Goal: Information Seeking & Learning: Learn about a topic

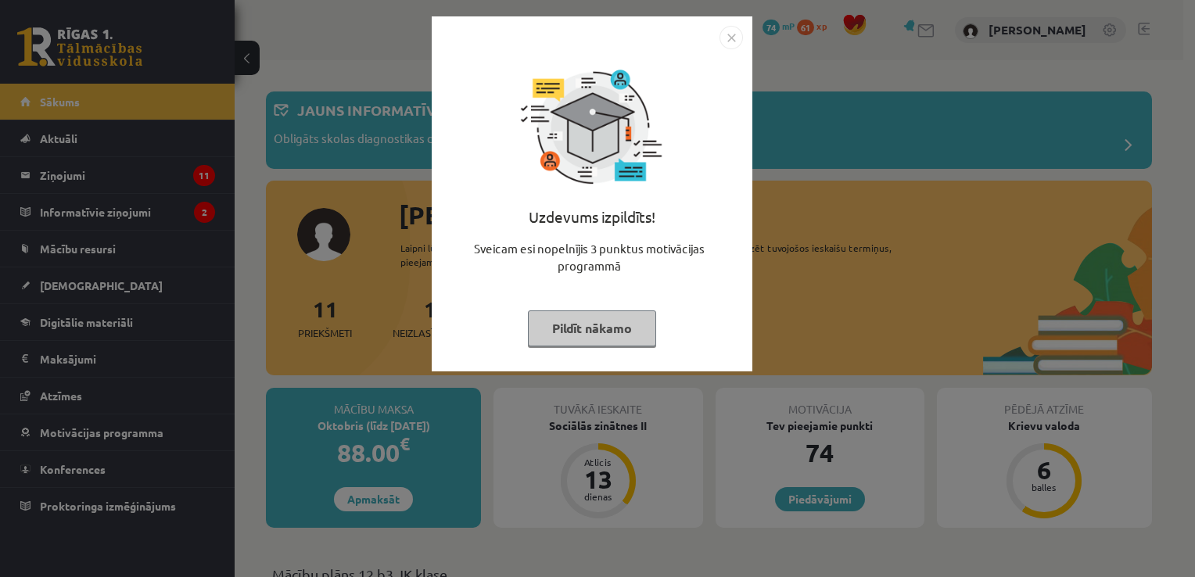
click at [614, 325] on button "Pildīt nākamo" at bounding box center [592, 328] width 128 height 36
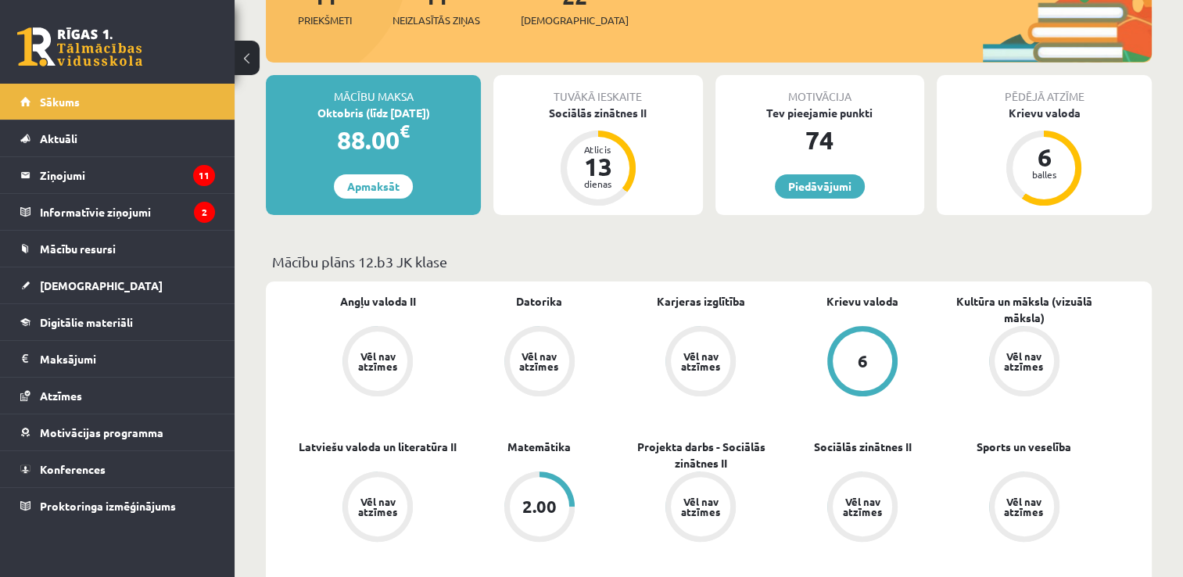
scroll to position [469, 0]
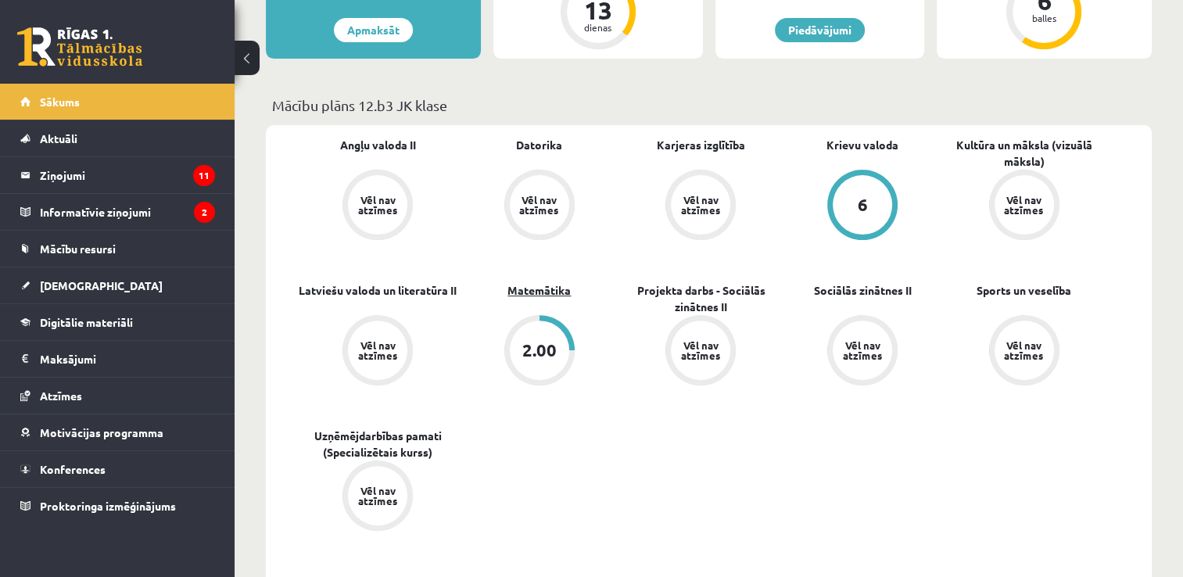
click at [544, 289] on link "Matemātika" at bounding box center [539, 290] width 63 height 16
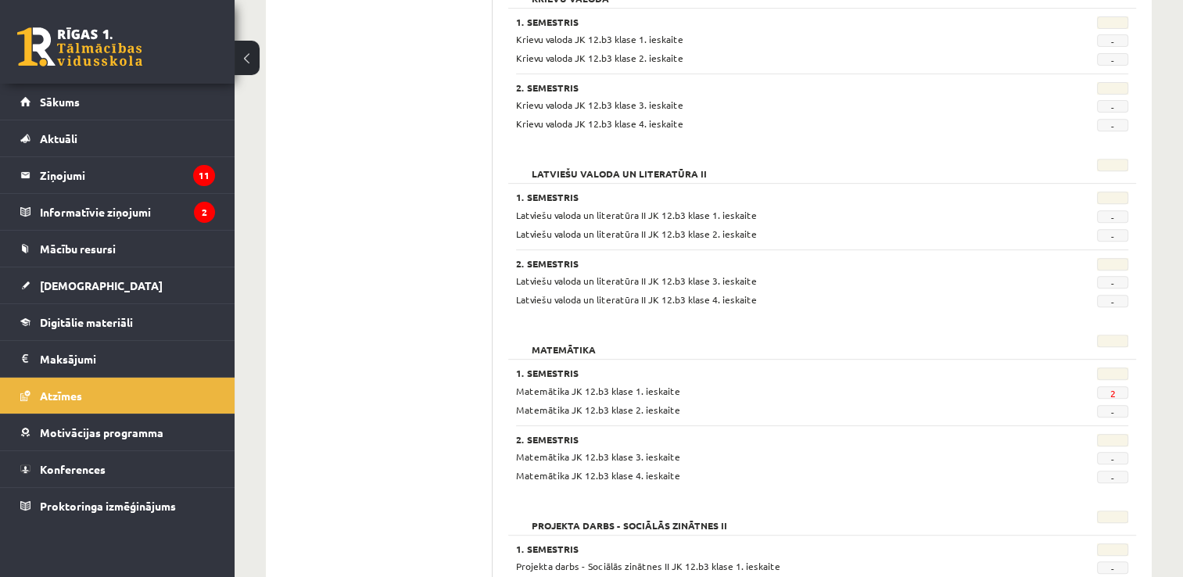
scroll to position [782, 0]
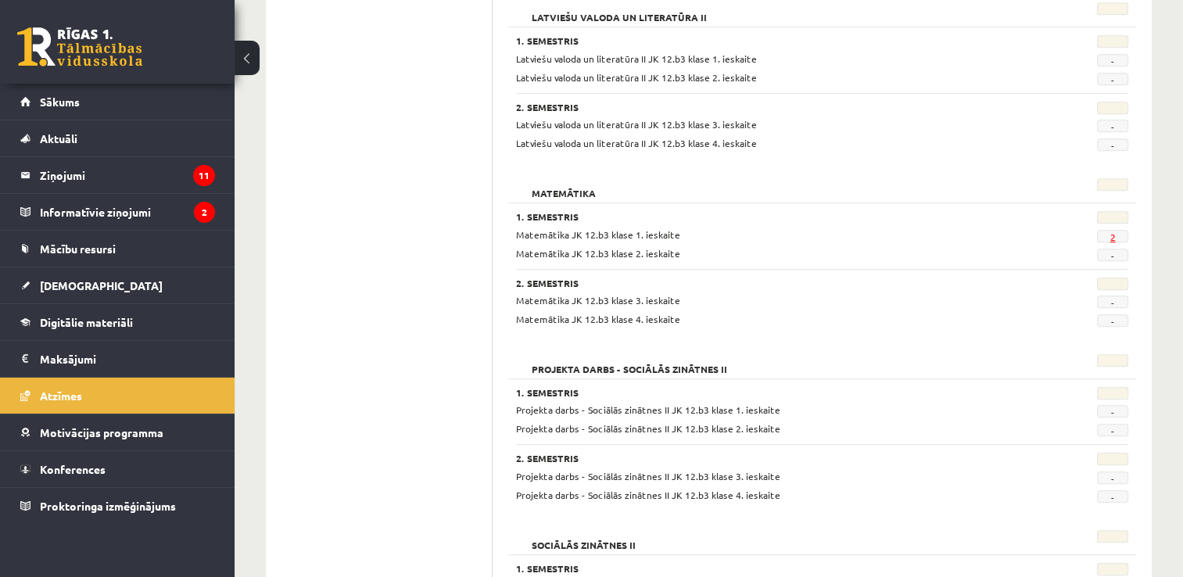
click at [1111, 234] on link "2" at bounding box center [1112, 237] width 5 height 13
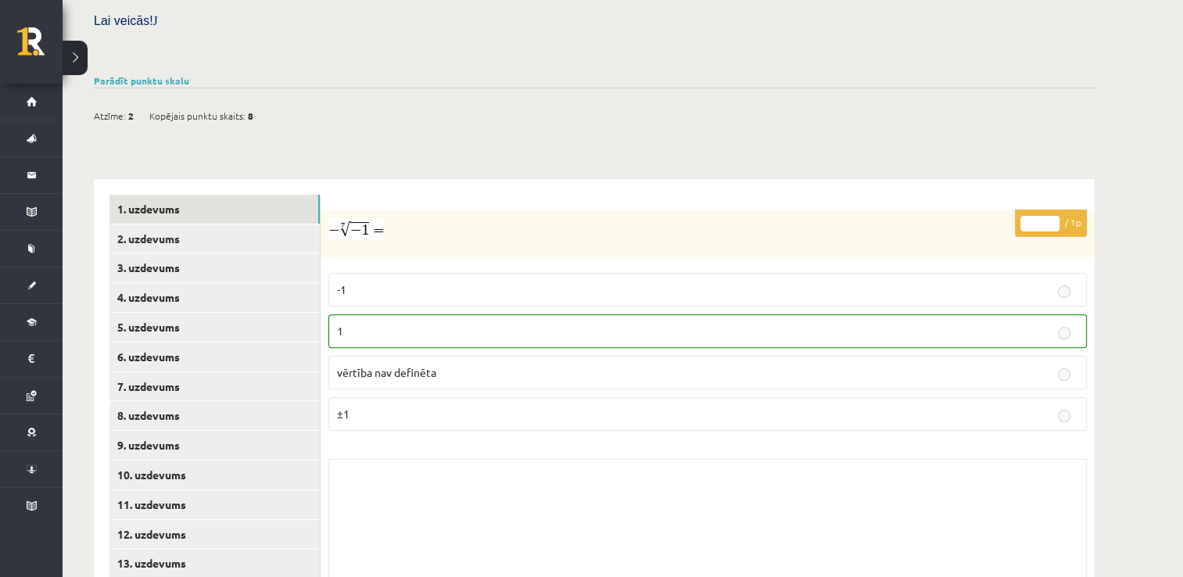
scroll to position [541, 0]
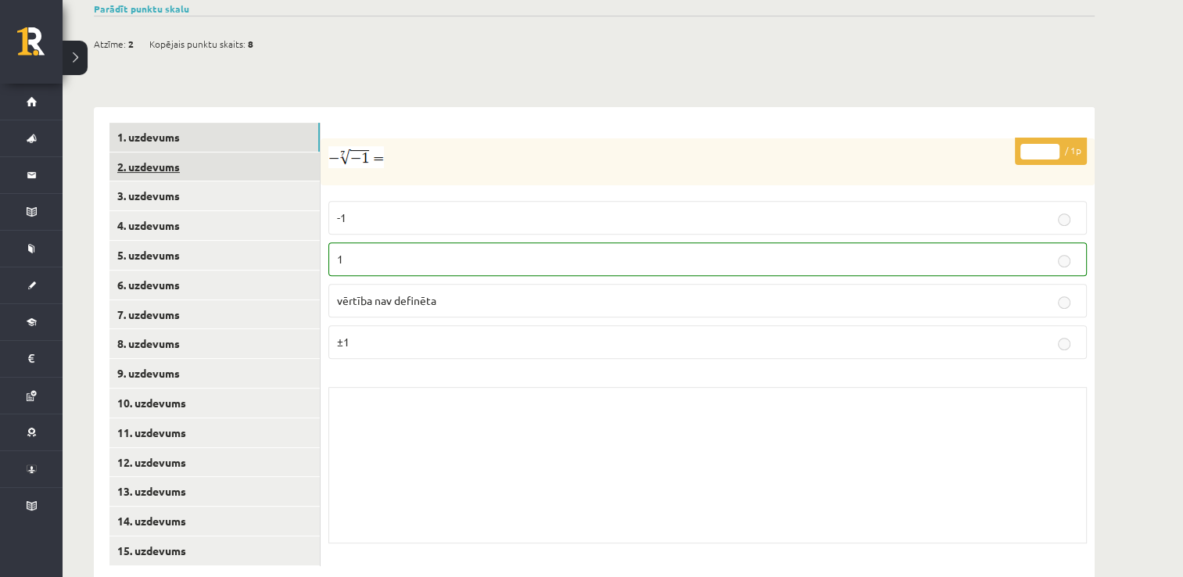
click at [163, 153] on link "2. uzdevums" at bounding box center [214, 167] width 210 height 29
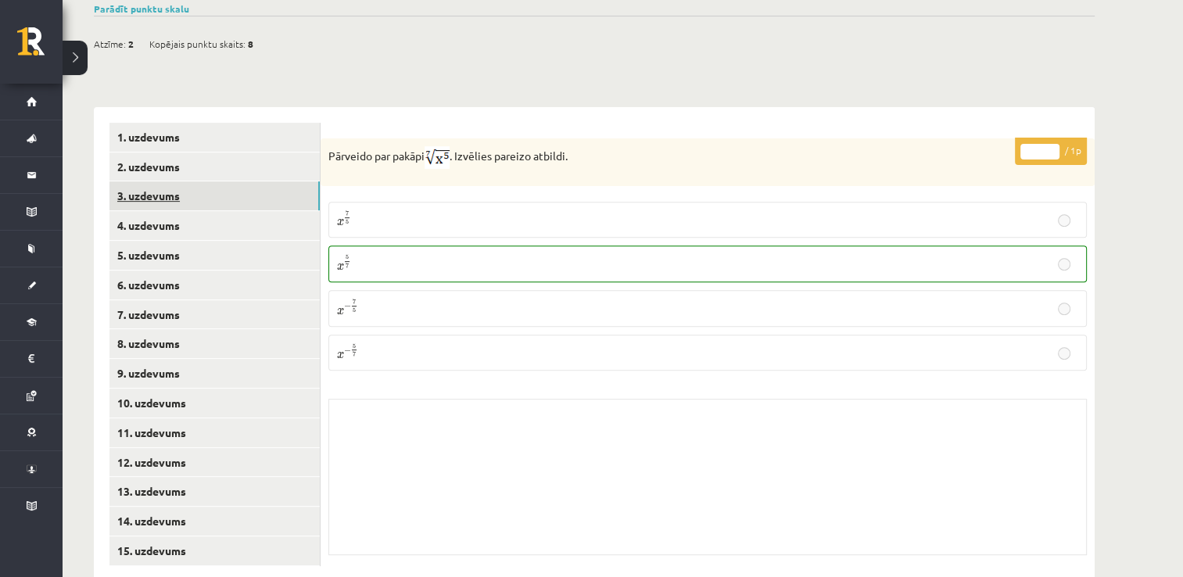
click at [174, 181] on link "3. uzdevums" at bounding box center [214, 195] width 210 height 29
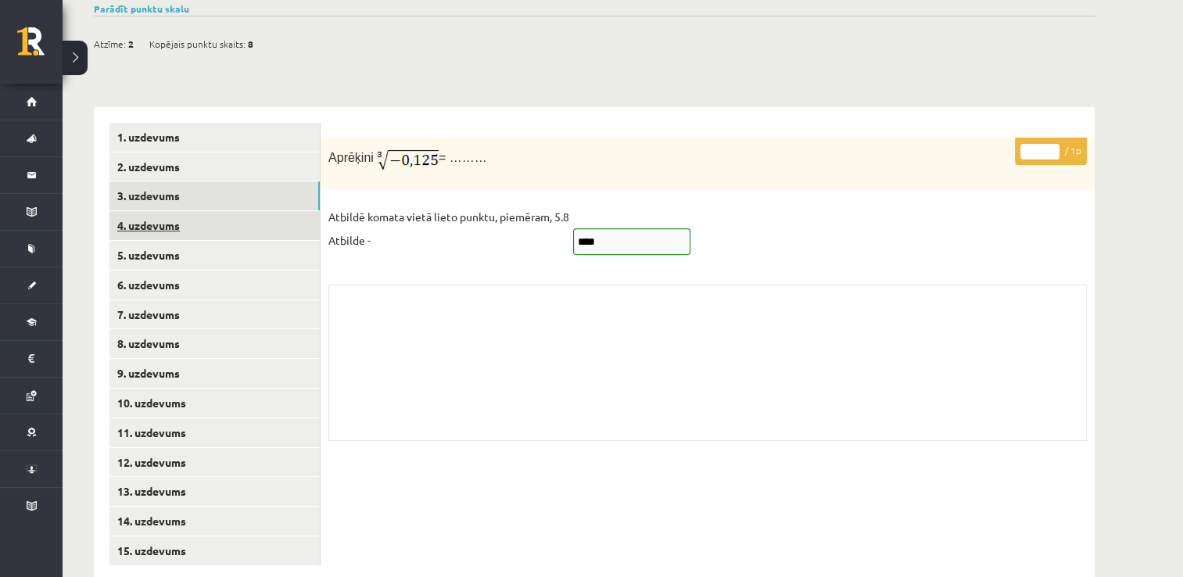
click at [169, 211] on link "4. uzdevums" at bounding box center [214, 225] width 210 height 29
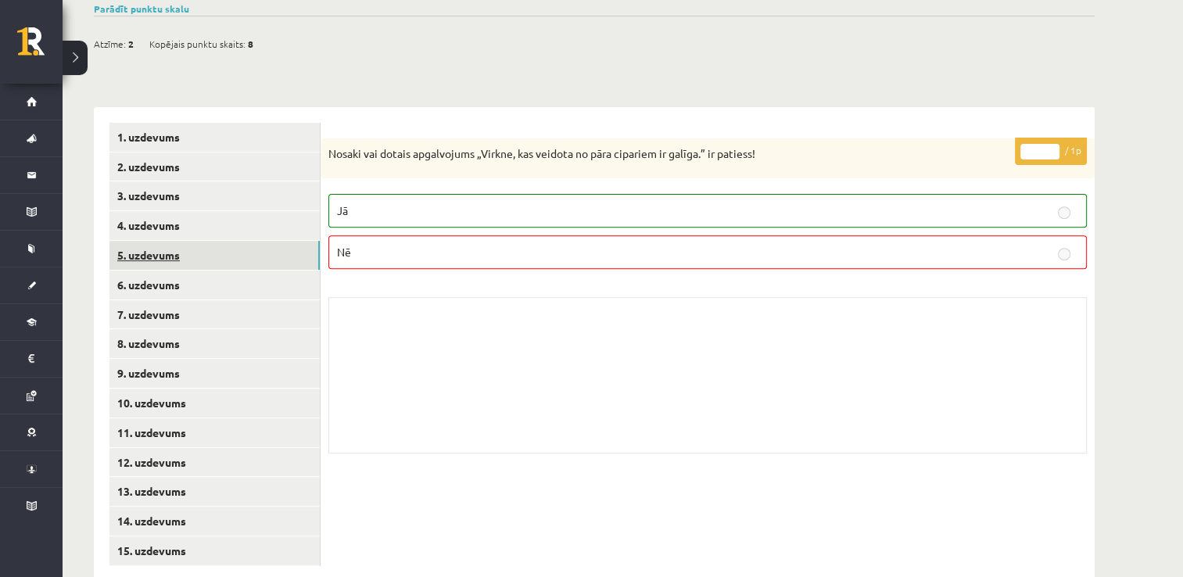
click at [175, 241] on link "5. uzdevums" at bounding box center [214, 255] width 210 height 29
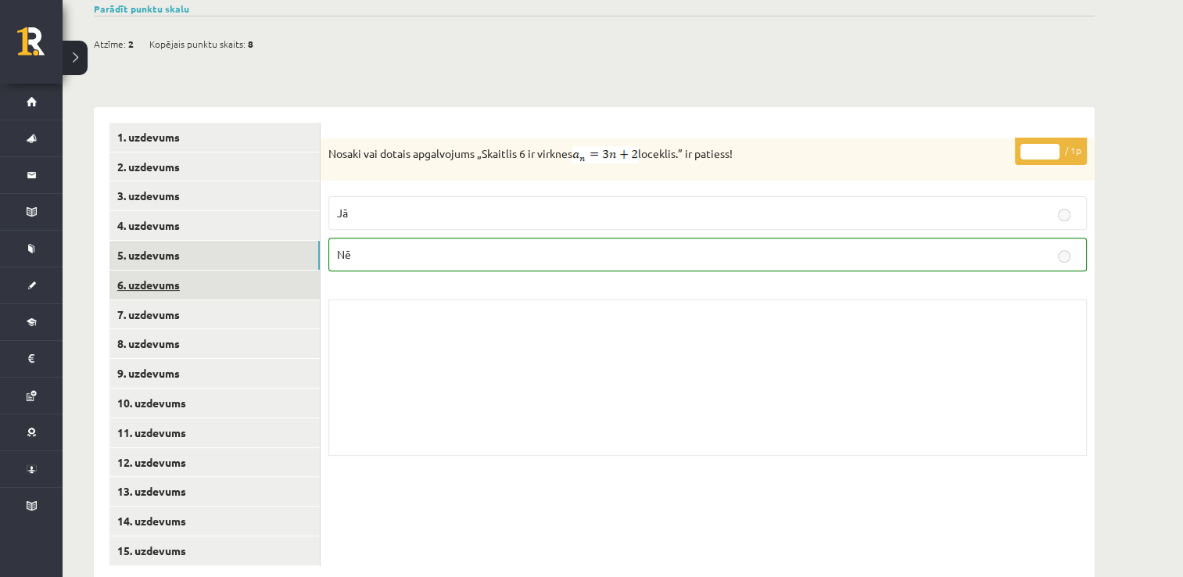
click at [176, 271] on link "6. uzdevums" at bounding box center [214, 285] width 210 height 29
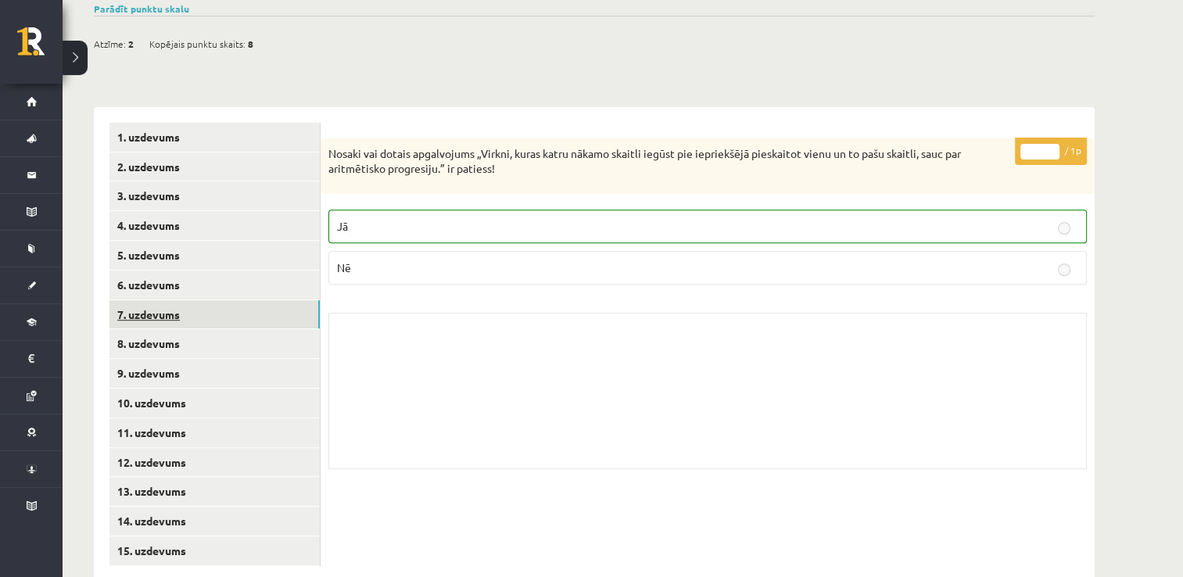
click at [181, 300] on link "7. uzdevums" at bounding box center [214, 314] width 210 height 29
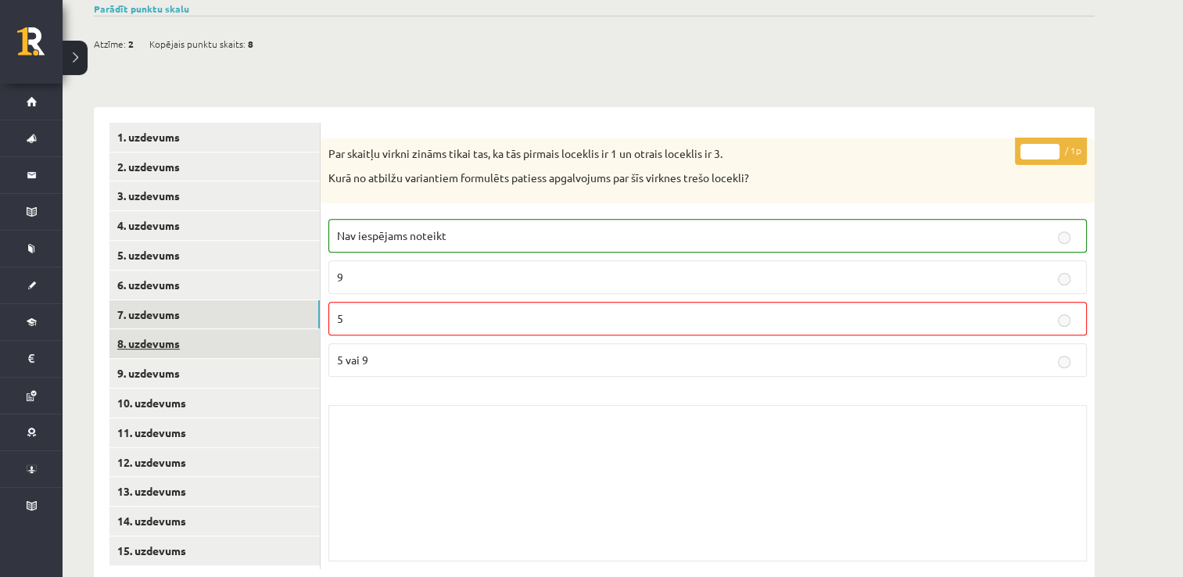
click at [181, 329] on link "8. uzdevums" at bounding box center [214, 343] width 210 height 29
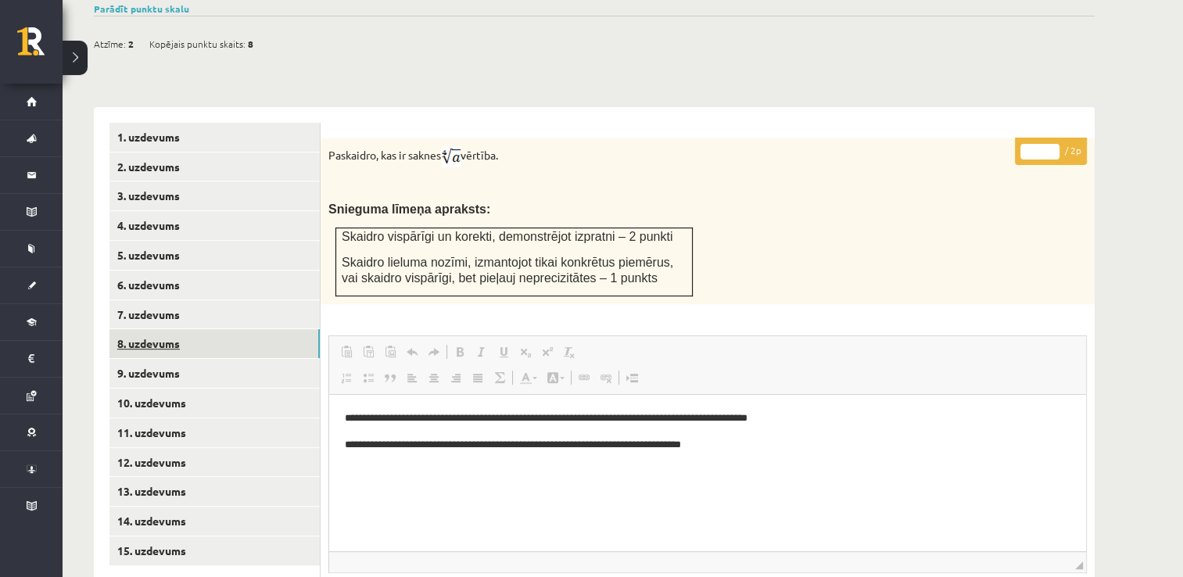
scroll to position [0, 0]
click at [175, 359] on link "9. uzdevums" at bounding box center [214, 373] width 210 height 29
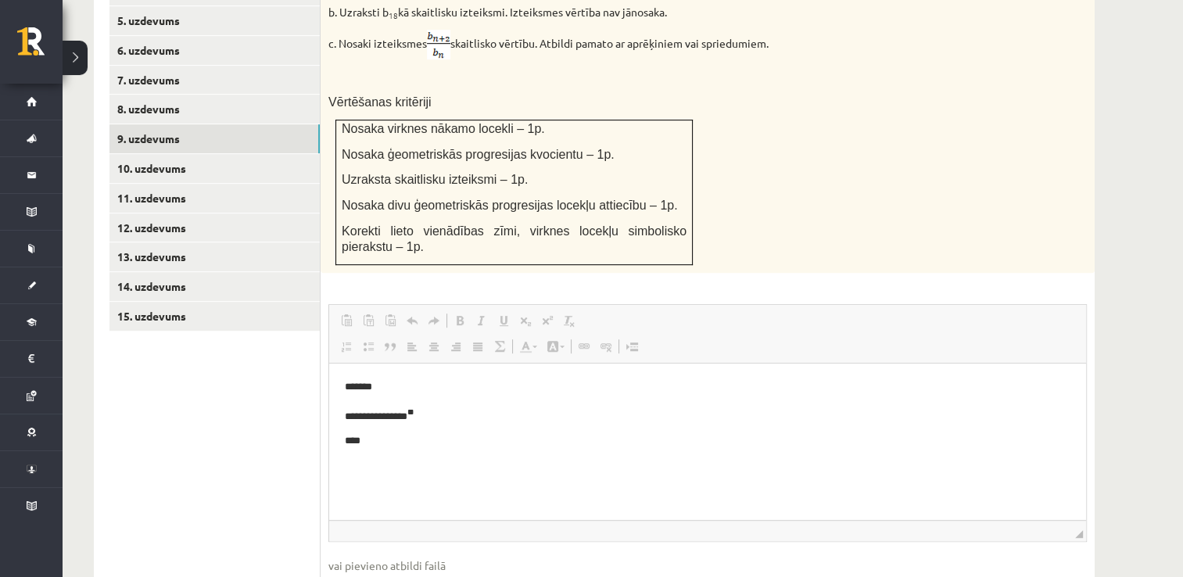
scroll to position [619, 0]
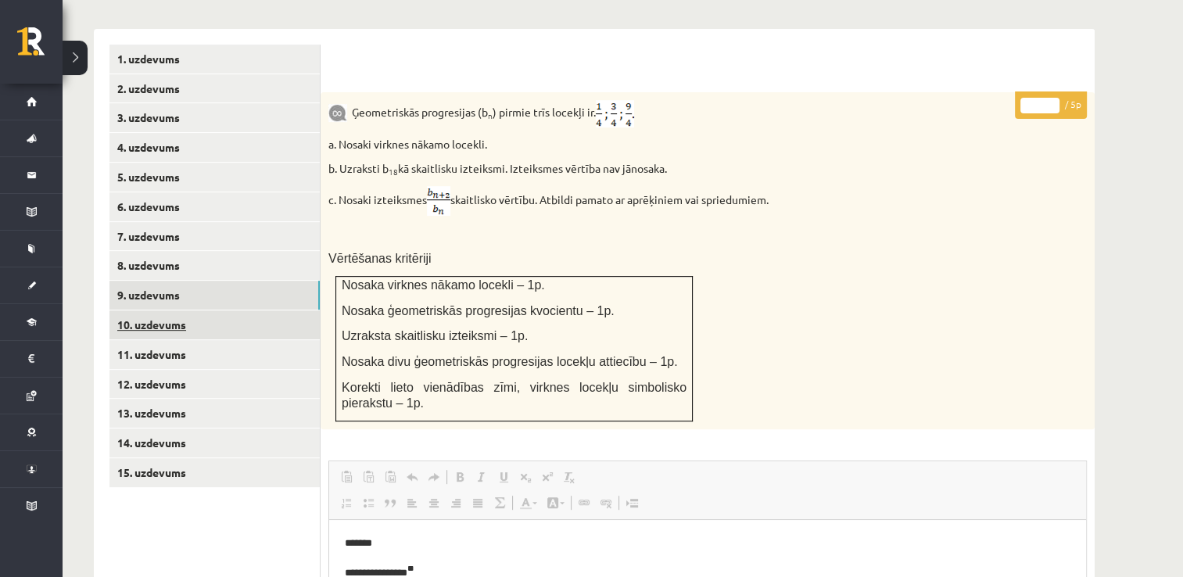
click at [178, 310] on link "10. uzdevums" at bounding box center [214, 324] width 210 height 29
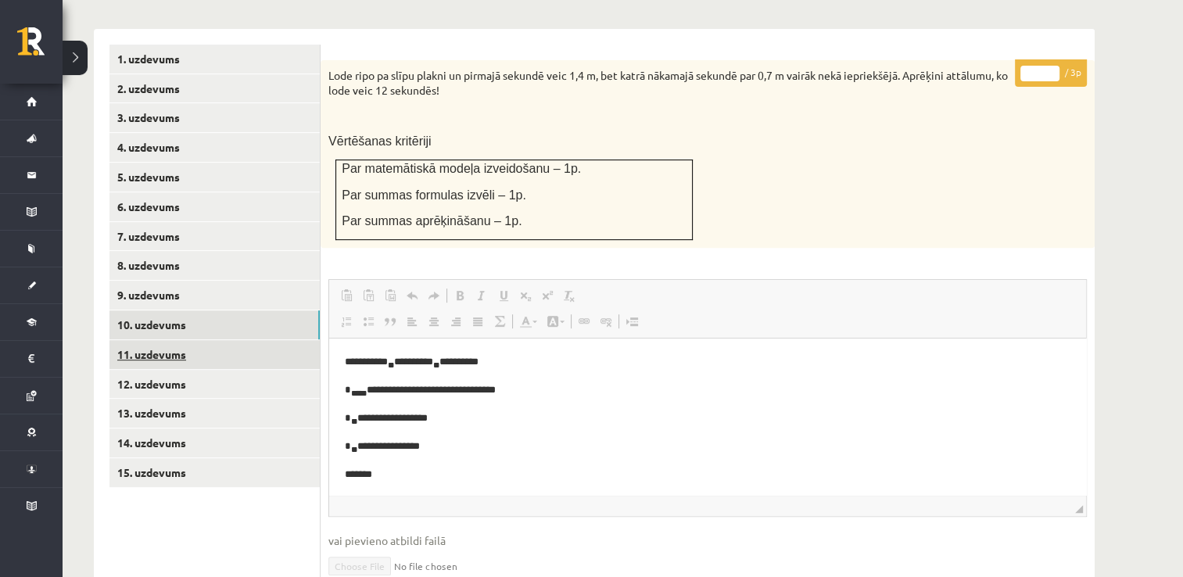
scroll to position [0, 0]
click at [178, 340] on link "11. uzdevums" at bounding box center [214, 354] width 210 height 29
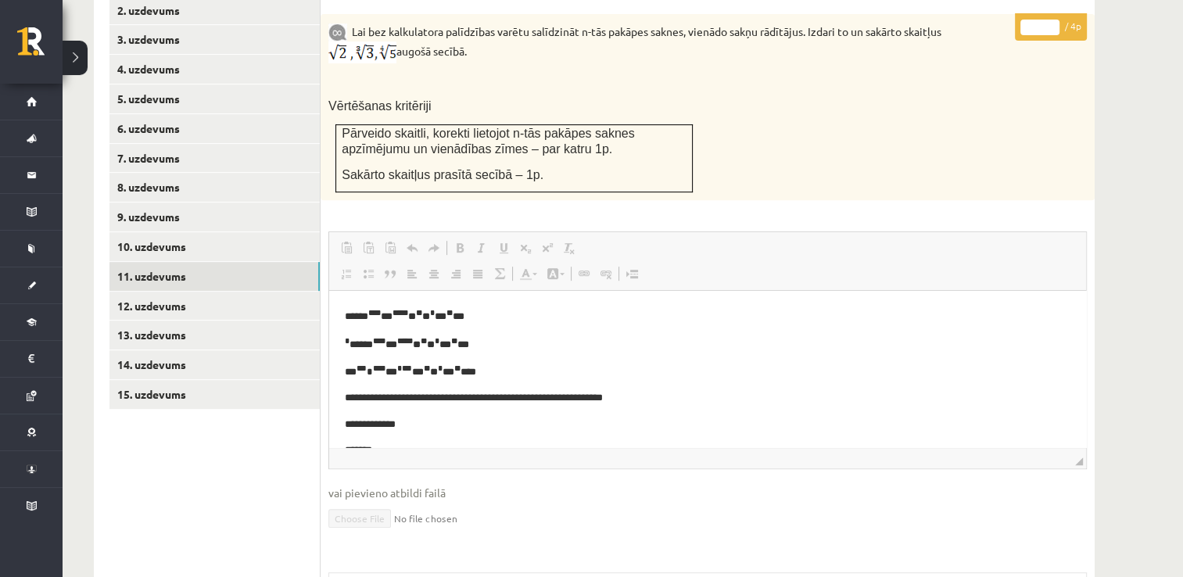
scroll to position [619, 0]
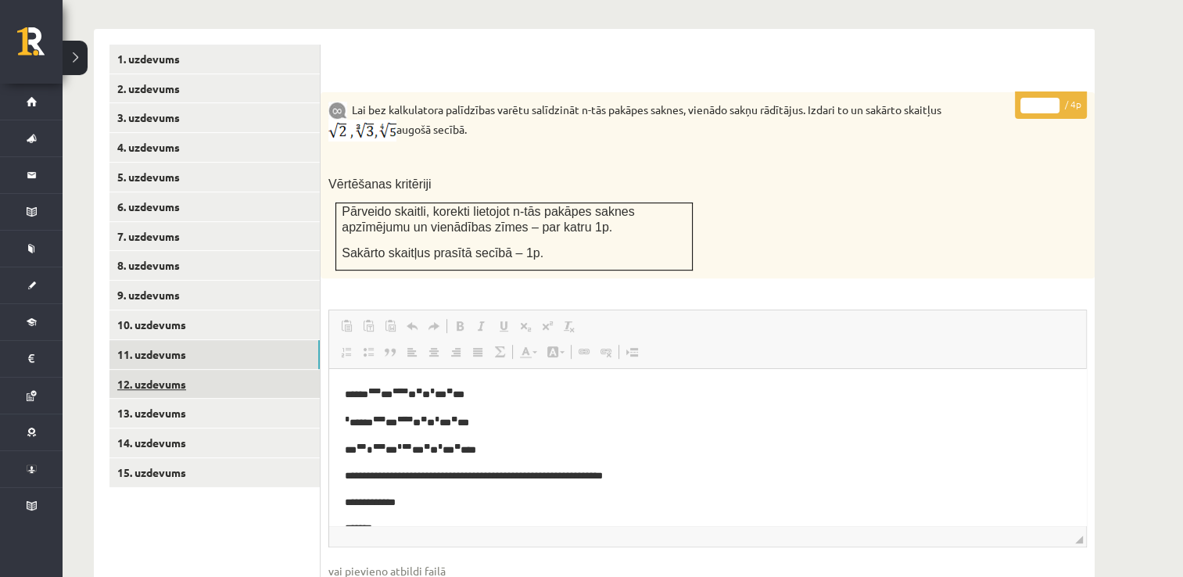
click at [165, 370] on link "12. uzdevums" at bounding box center [214, 384] width 210 height 29
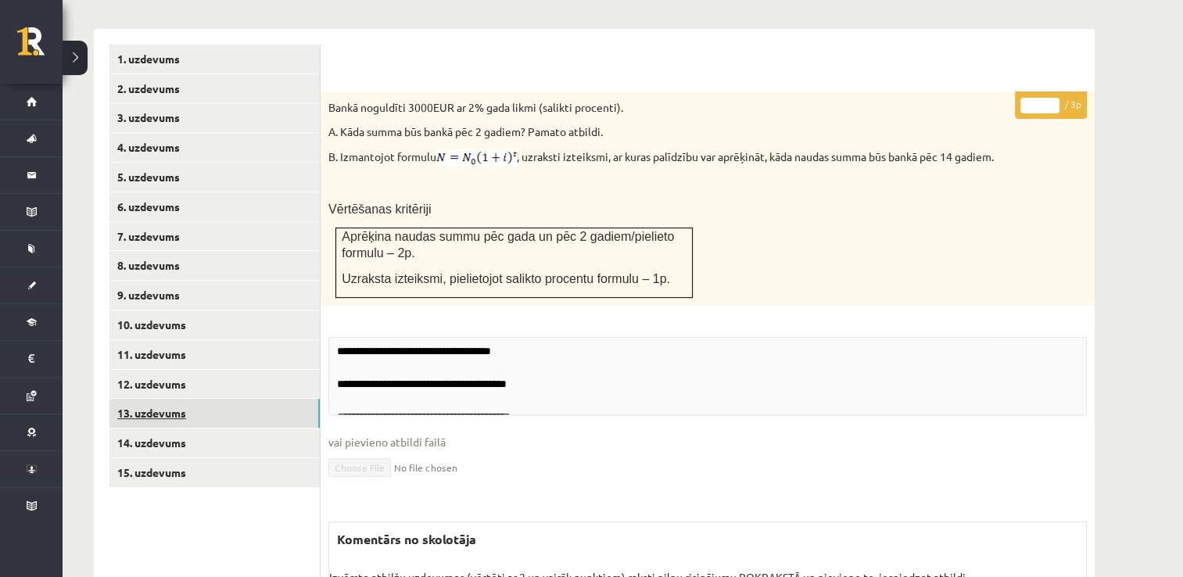
click at [165, 399] on link "13. uzdevums" at bounding box center [214, 413] width 210 height 29
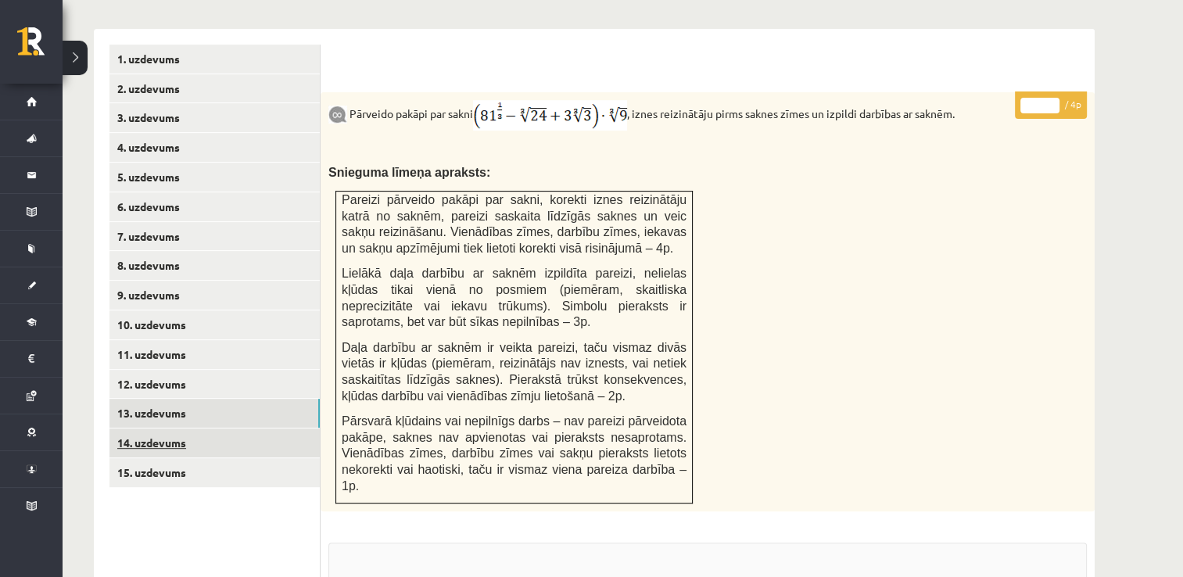
click at [165, 429] on link "14. uzdevums" at bounding box center [214, 443] width 210 height 29
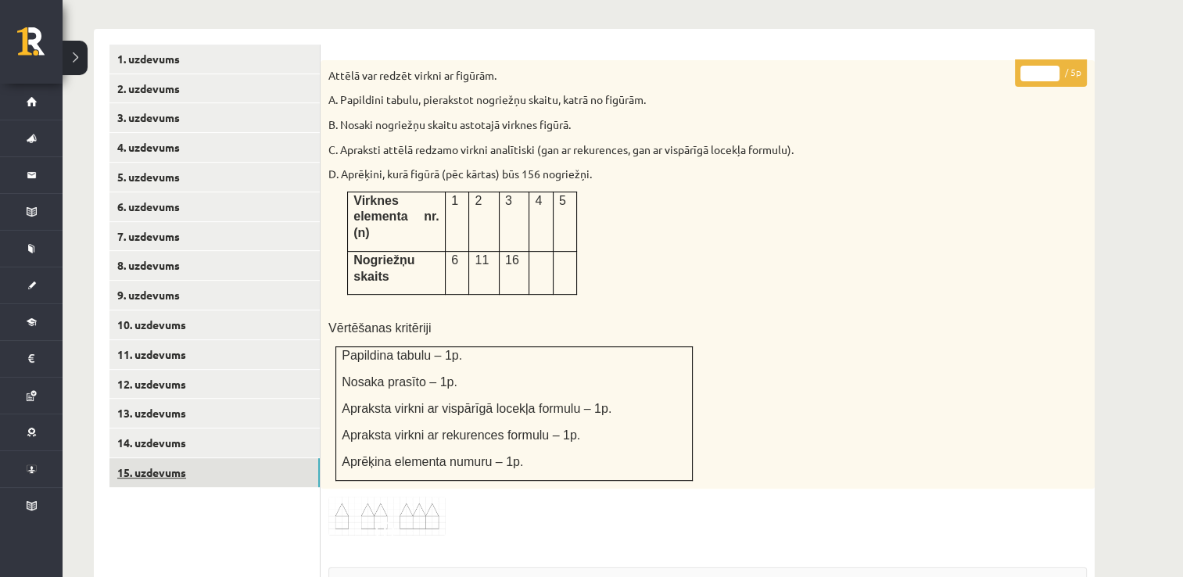
click at [172, 458] on link "15. uzdevums" at bounding box center [214, 472] width 210 height 29
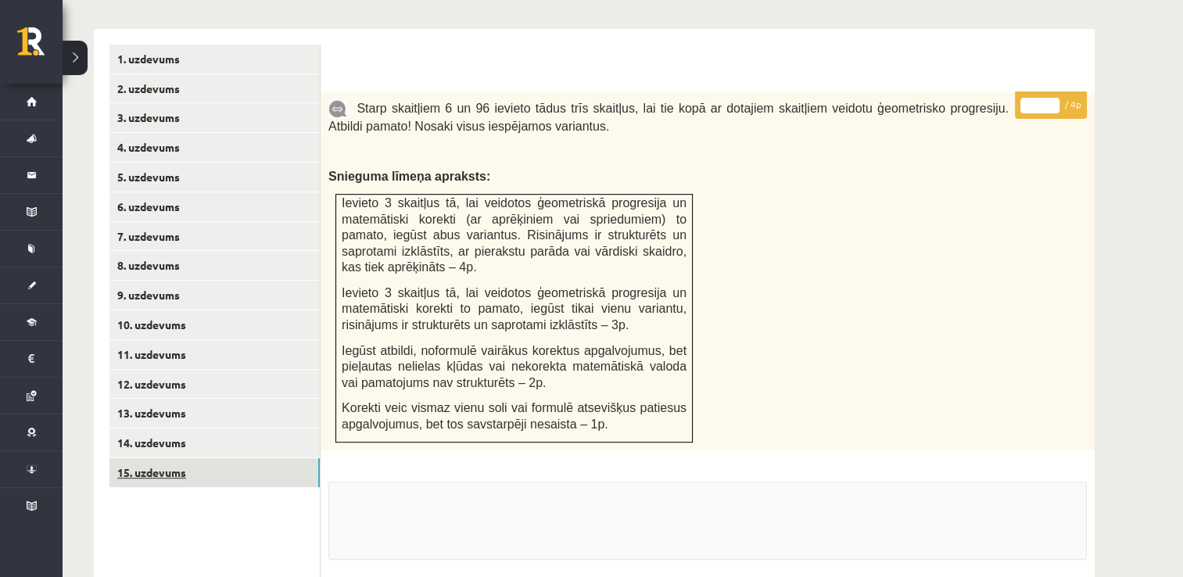
click at [166, 458] on link "15. uzdevums" at bounding box center [214, 472] width 210 height 29
click at [173, 429] on link "14. uzdevums" at bounding box center [214, 443] width 210 height 29
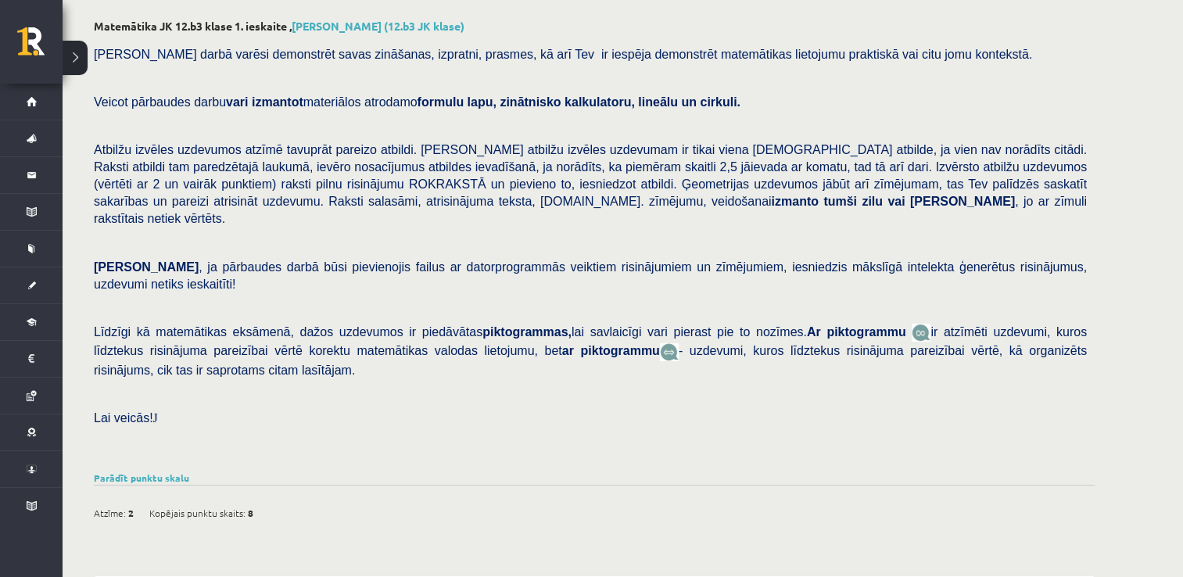
scroll to position [0, 0]
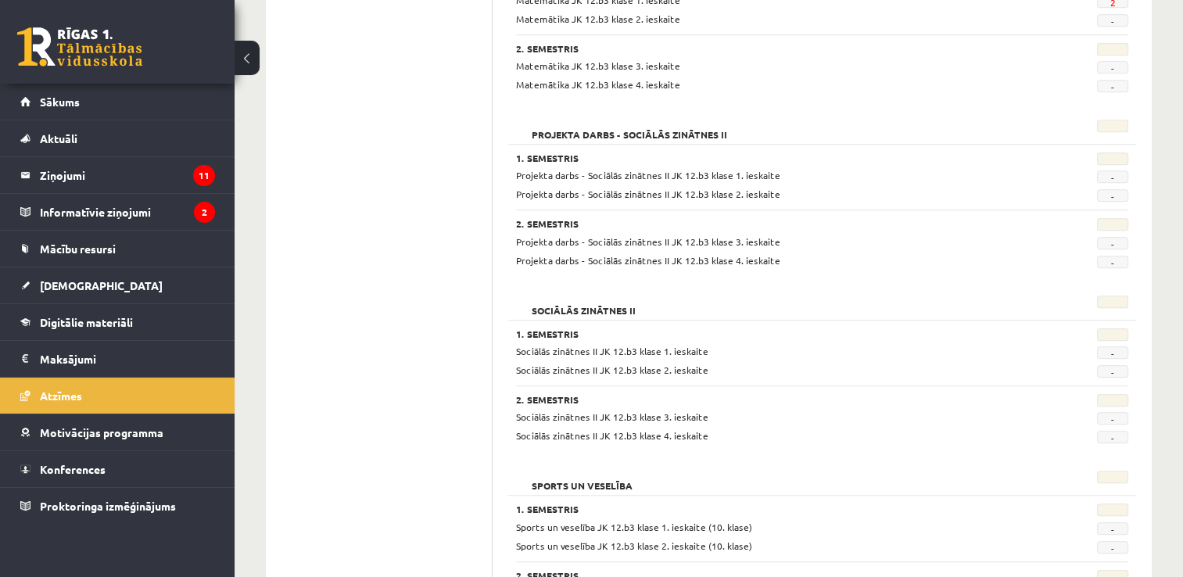
scroll to position [1298, 0]
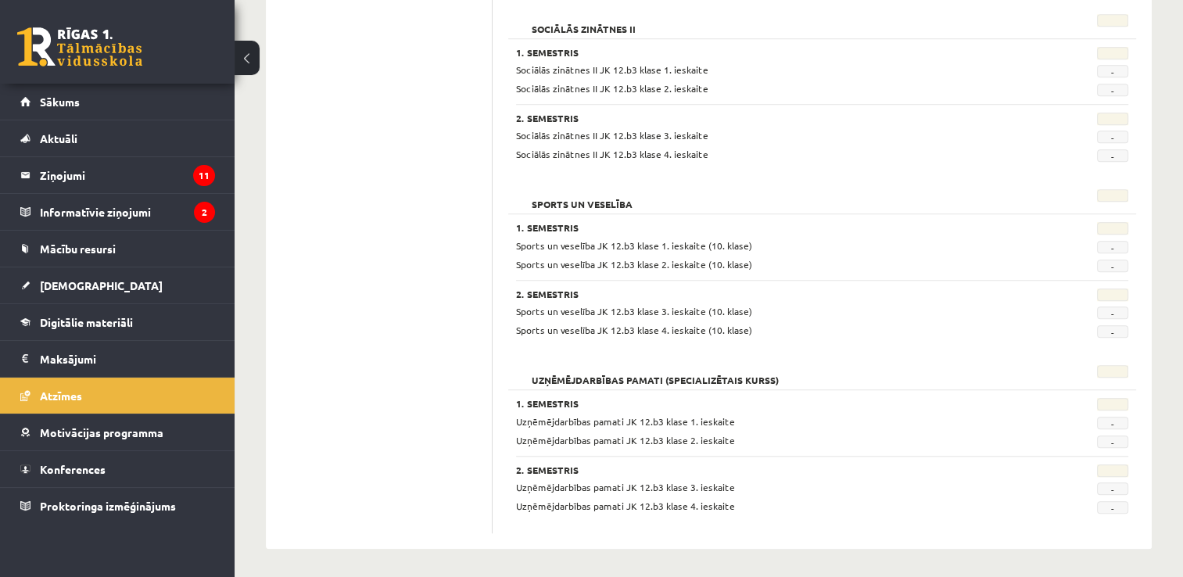
click at [45, 43] on link at bounding box center [79, 46] width 125 height 39
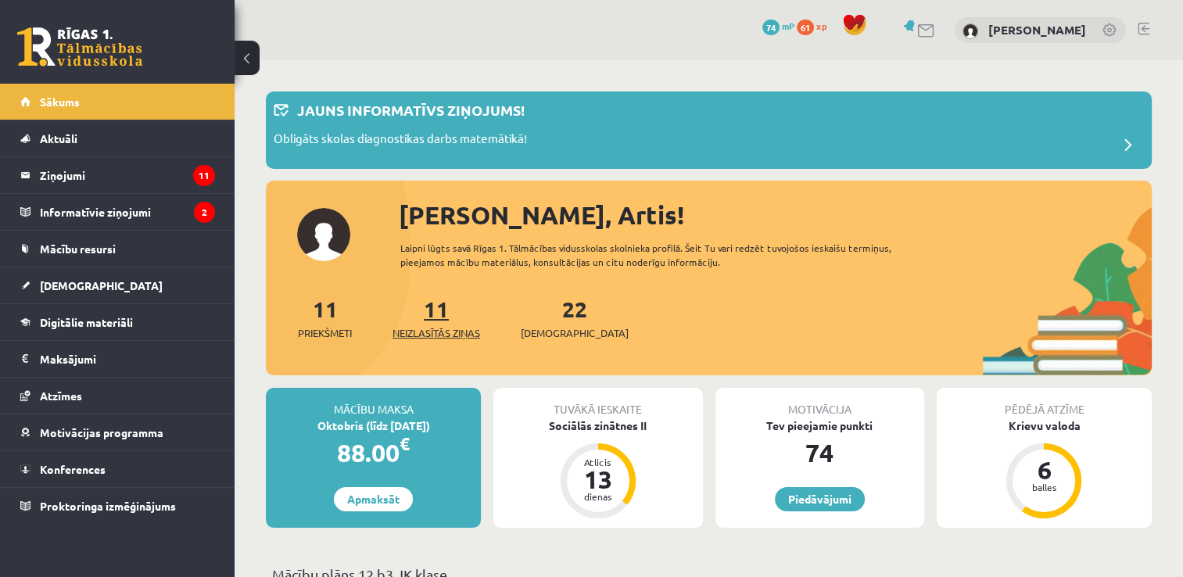
click at [435, 307] on link "11 Neizlasītās ziņas" at bounding box center [437, 318] width 88 height 46
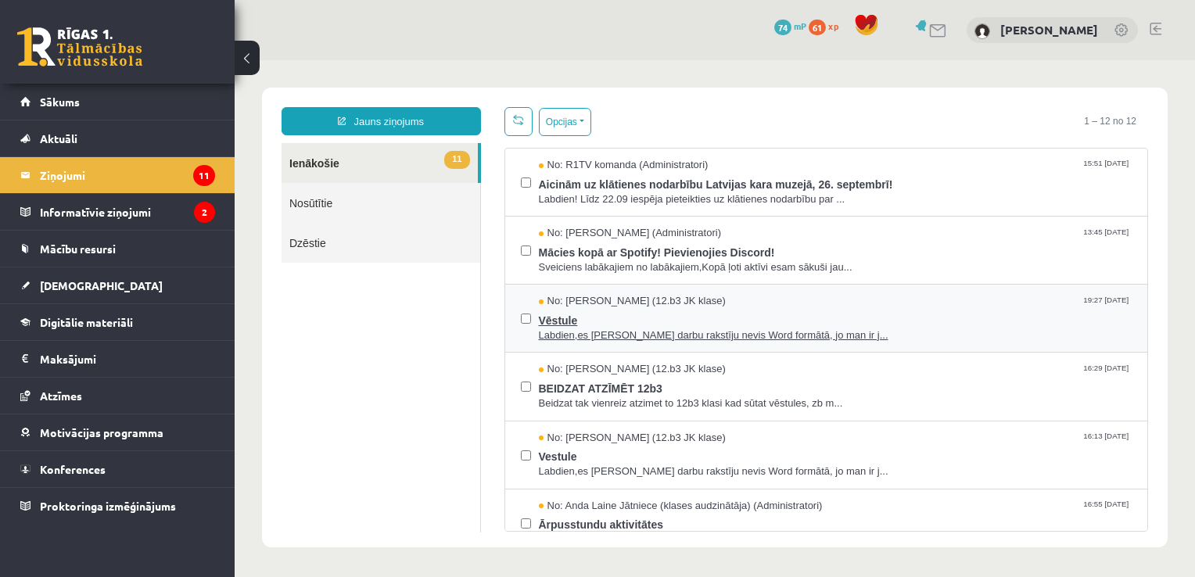
click at [798, 336] on span "Labdien,es Pārbaudes darbu rakstīju nevis Word formātā, jo man ir j..." at bounding box center [836, 335] width 594 height 15
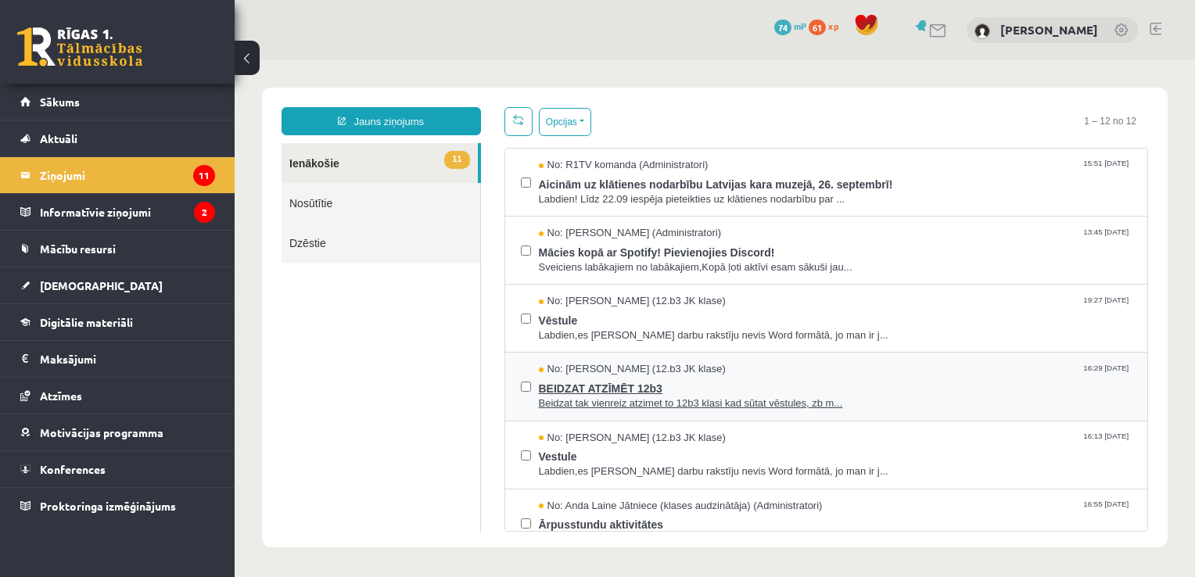
click at [716, 397] on span "Beidzat tak vienreiz atzimet to 12b3 klasi kad sūtat vēstules, zb m..." at bounding box center [836, 404] width 594 height 15
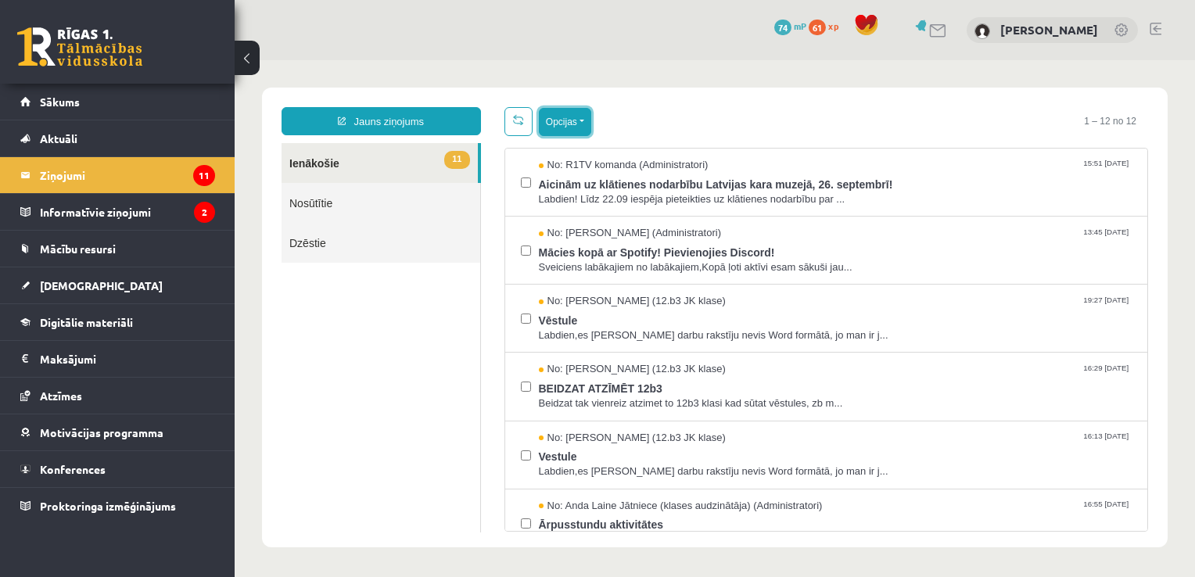
click at [581, 118] on button "Opcijas" at bounding box center [565, 122] width 52 height 28
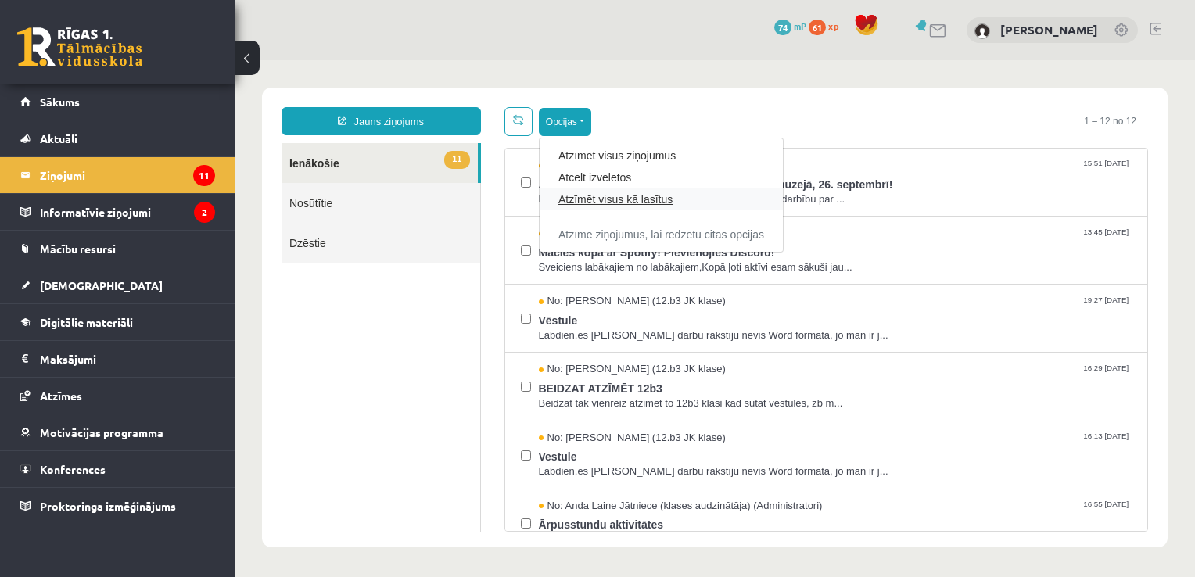
click at [630, 199] on link "Atzīmēt visus kā lasītus" at bounding box center [661, 200] width 206 height 16
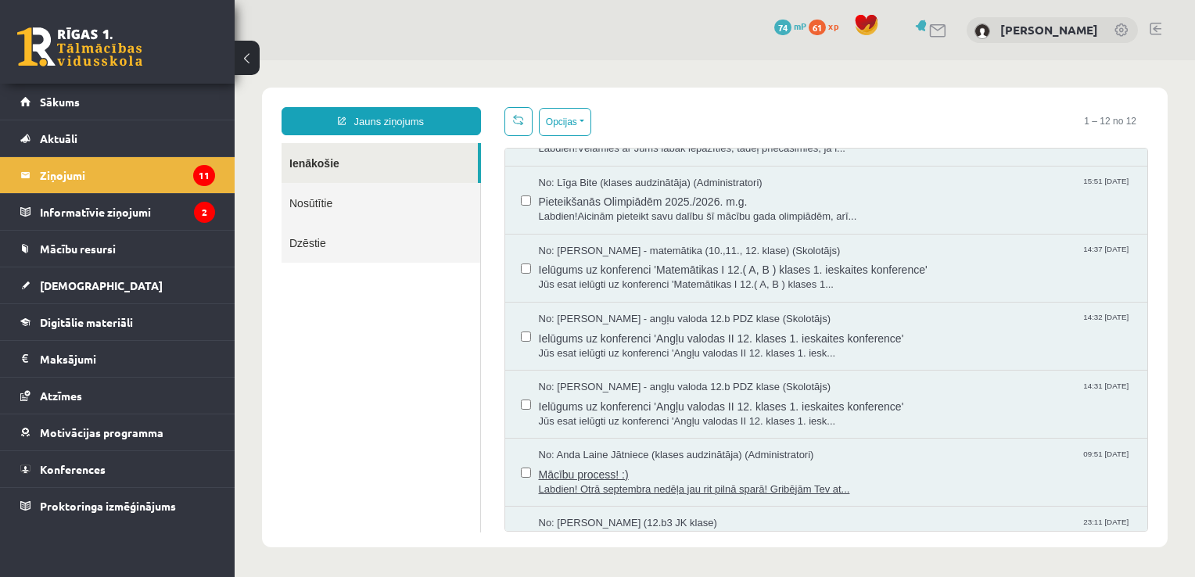
scroll to position [432, 0]
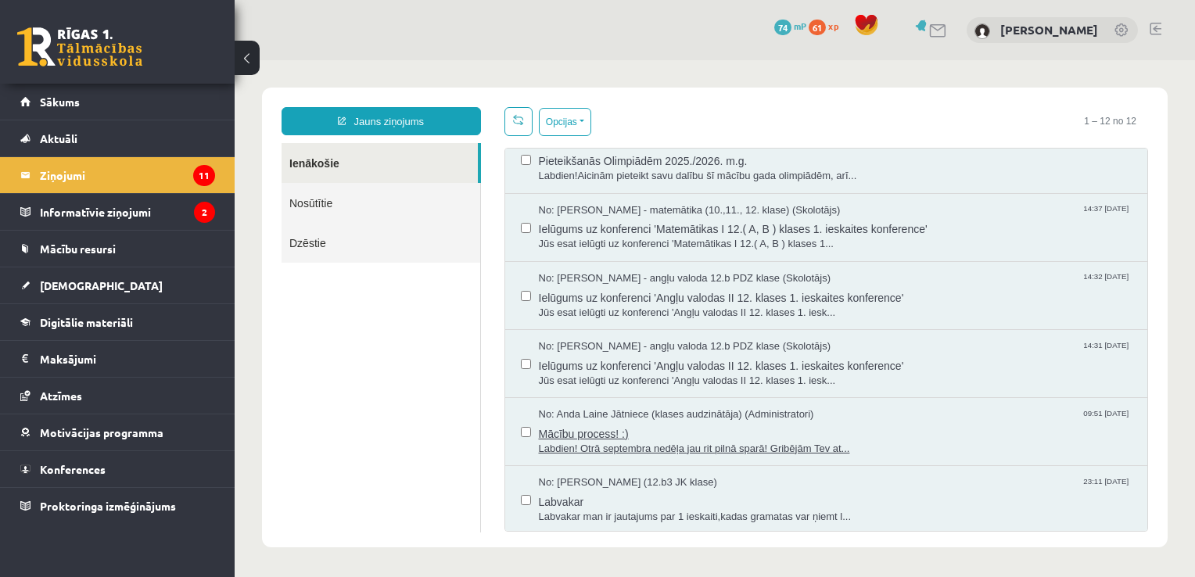
click at [777, 436] on span "Mācību process! :)" at bounding box center [836, 432] width 594 height 20
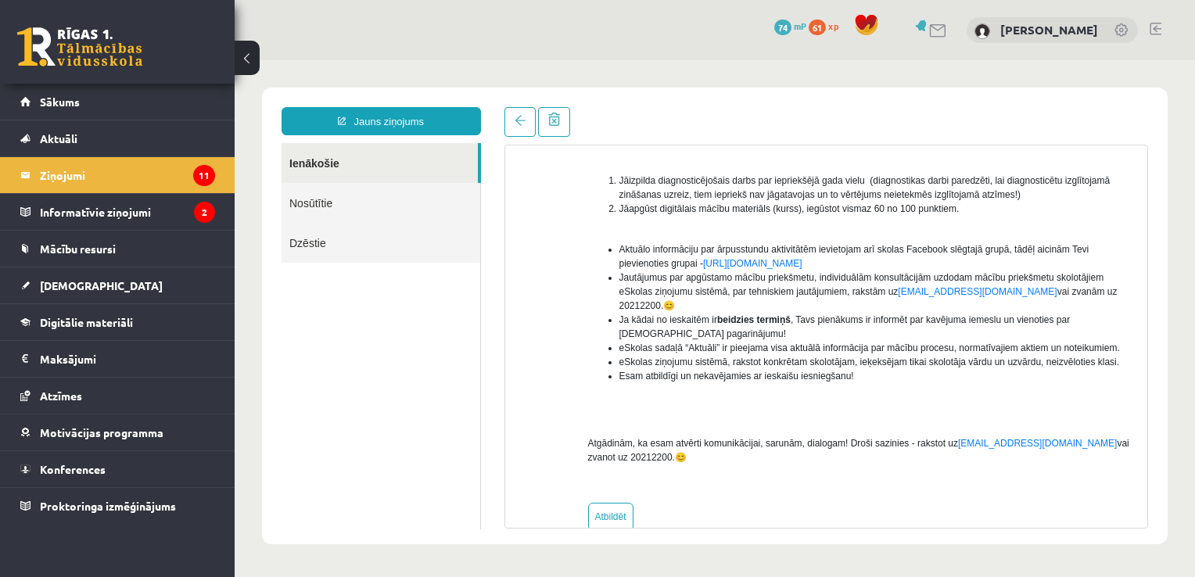
scroll to position [0, 0]
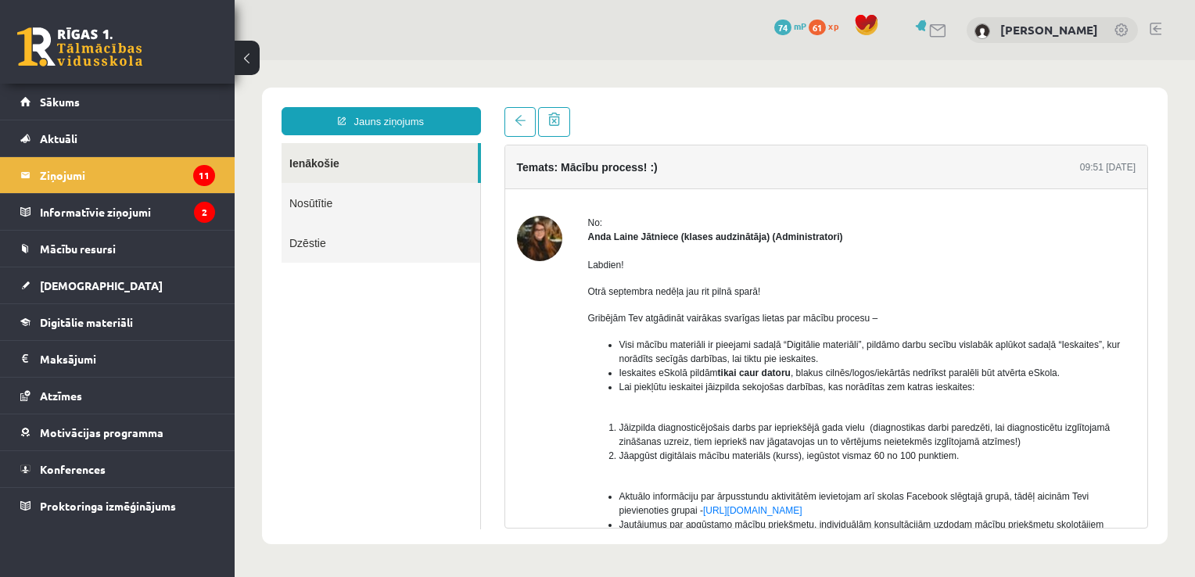
click at [45, 36] on link at bounding box center [79, 46] width 125 height 39
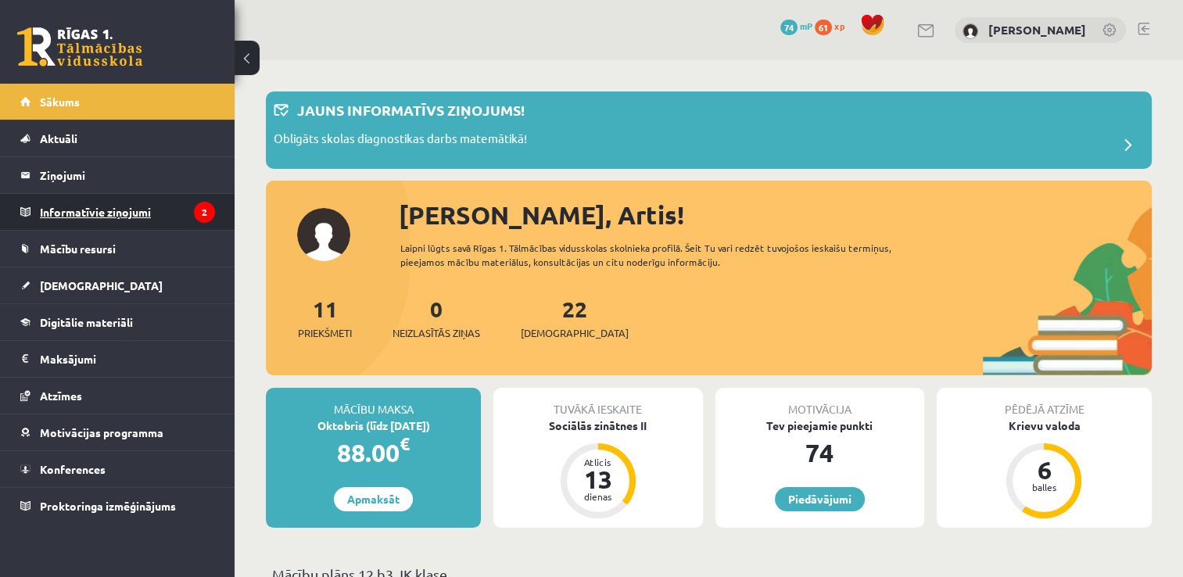
click at [131, 211] on legend "Informatīvie ziņojumi 2" at bounding box center [127, 212] width 175 height 36
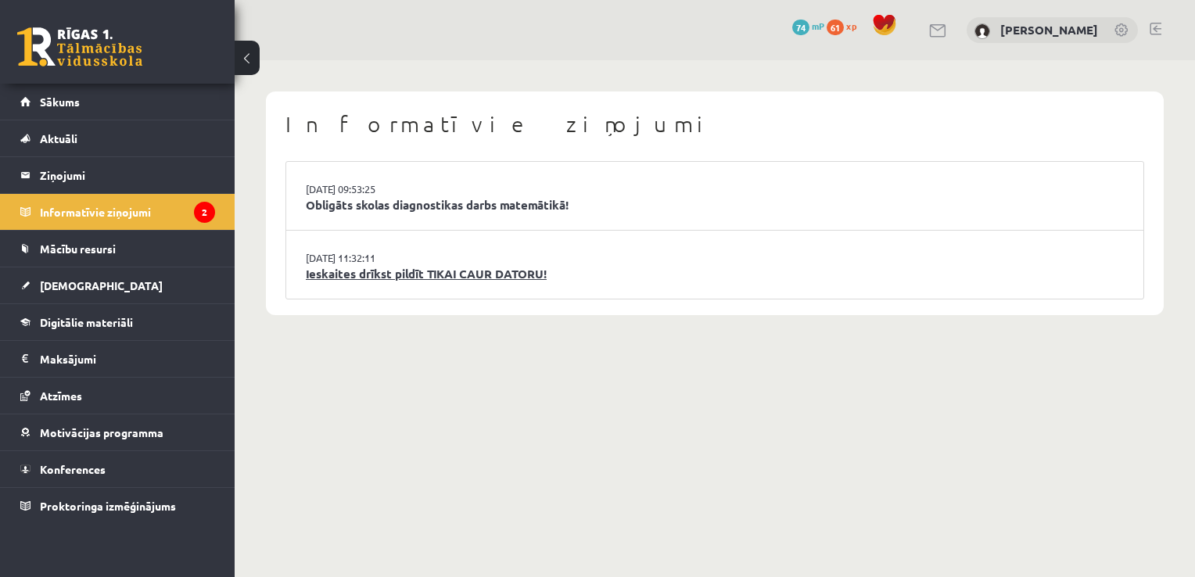
click at [429, 267] on link "Ieskaites drīkst pildīt TIKAI CAUR DATORU!" at bounding box center [715, 274] width 818 height 18
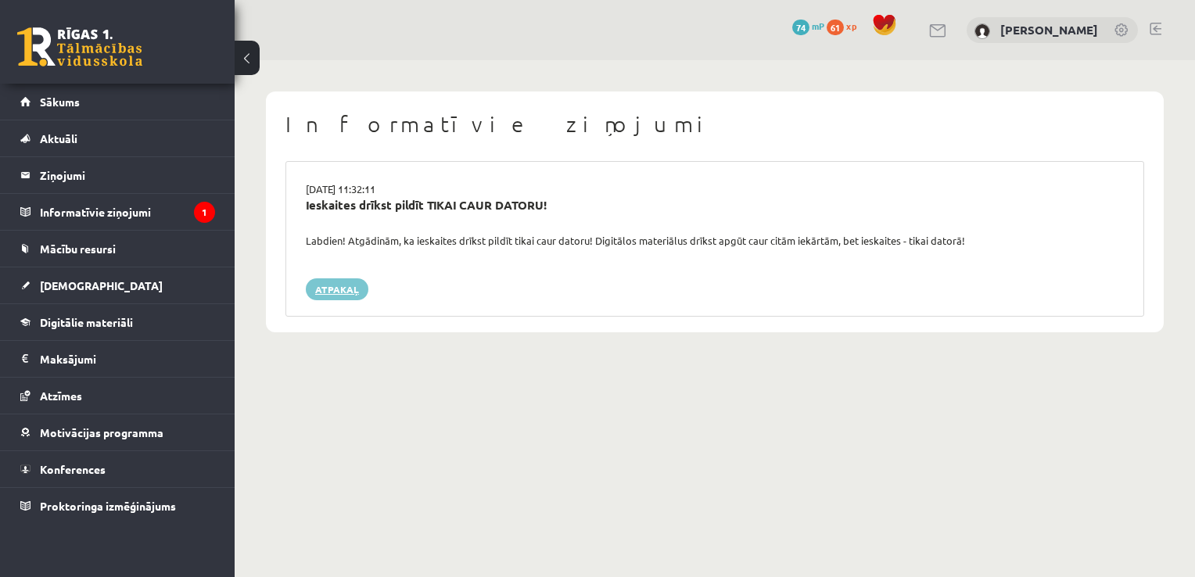
click at [346, 289] on link "Atpakaļ" at bounding box center [337, 289] width 63 height 22
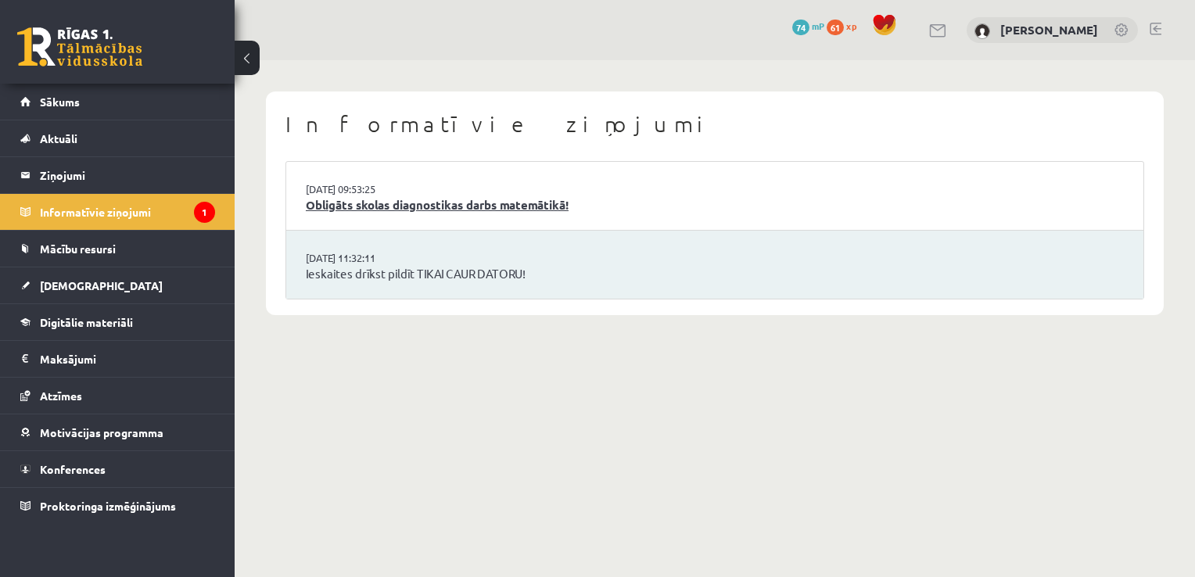
click at [441, 206] on link "Obligāts skolas diagnostikas darbs matemātikā!" at bounding box center [715, 205] width 818 height 18
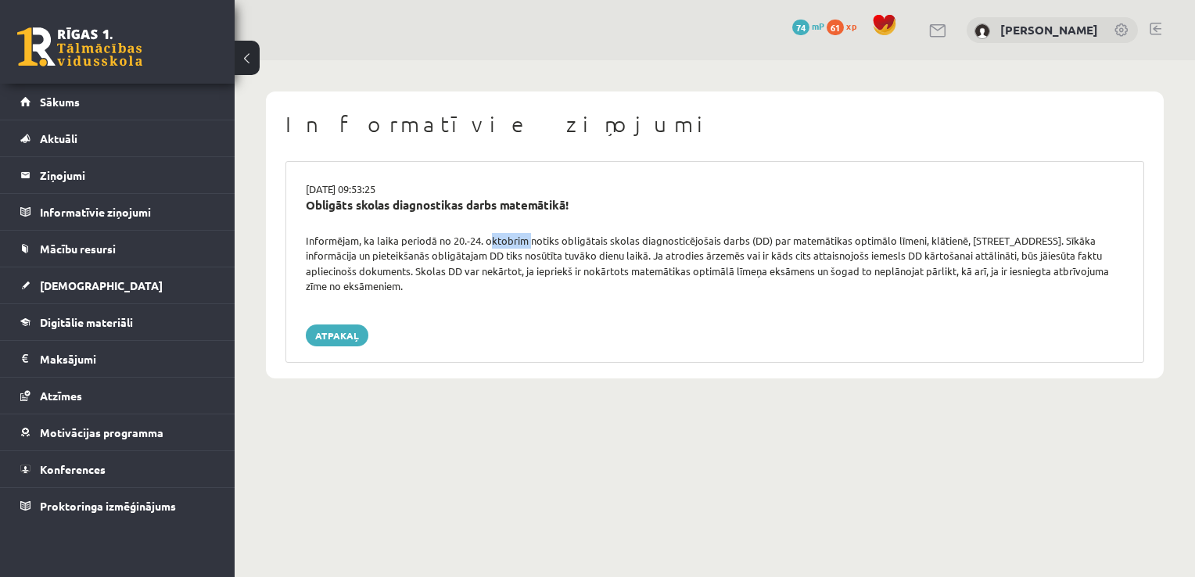
drag, startPoint x: 485, startPoint y: 240, endPoint x: 527, endPoint y: 239, distance: 42.2
click at [527, 239] on div "Informējam, ka laika periodā no 20.-24. oktobrim notiks obligātais skolas diagn…" at bounding box center [714, 263] width 841 height 61
click at [585, 406] on div "Informatīvie ziņojumi 16.09.2025 09:53:25 Obligāts skolas diagnostikas darbs ma…" at bounding box center [715, 235] width 960 height 350
click at [350, 335] on link "Atpakaļ" at bounding box center [337, 336] width 63 height 22
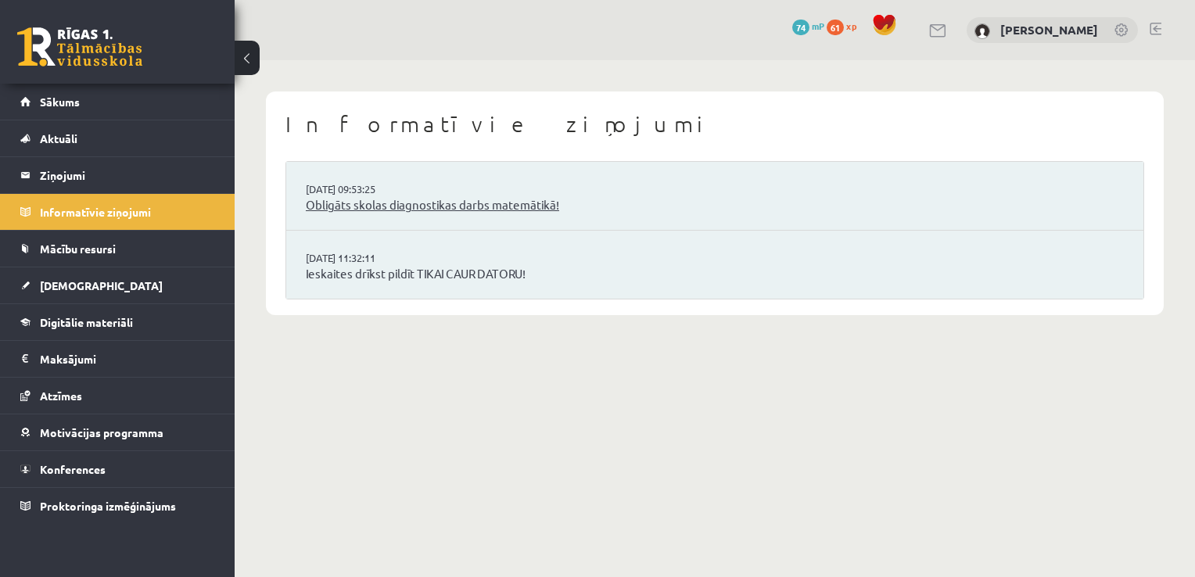
click at [455, 204] on link "Obligāts skolas diagnostikas darbs matemātikā!" at bounding box center [715, 205] width 818 height 18
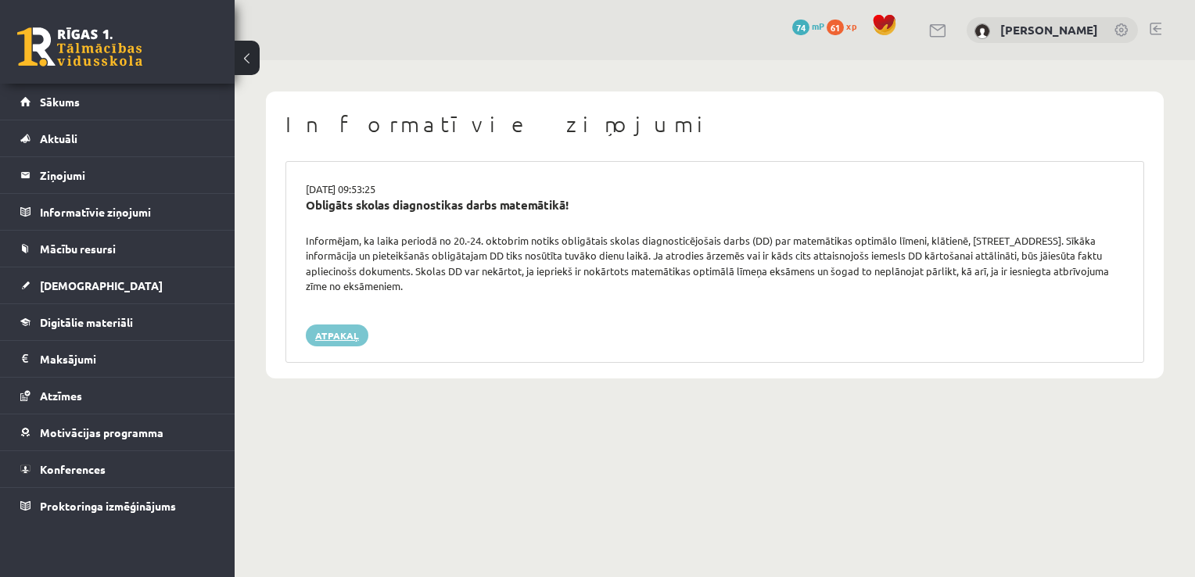
click at [344, 332] on link "Atpakaļ" at bounding box center [337, 336] width 63 height 22
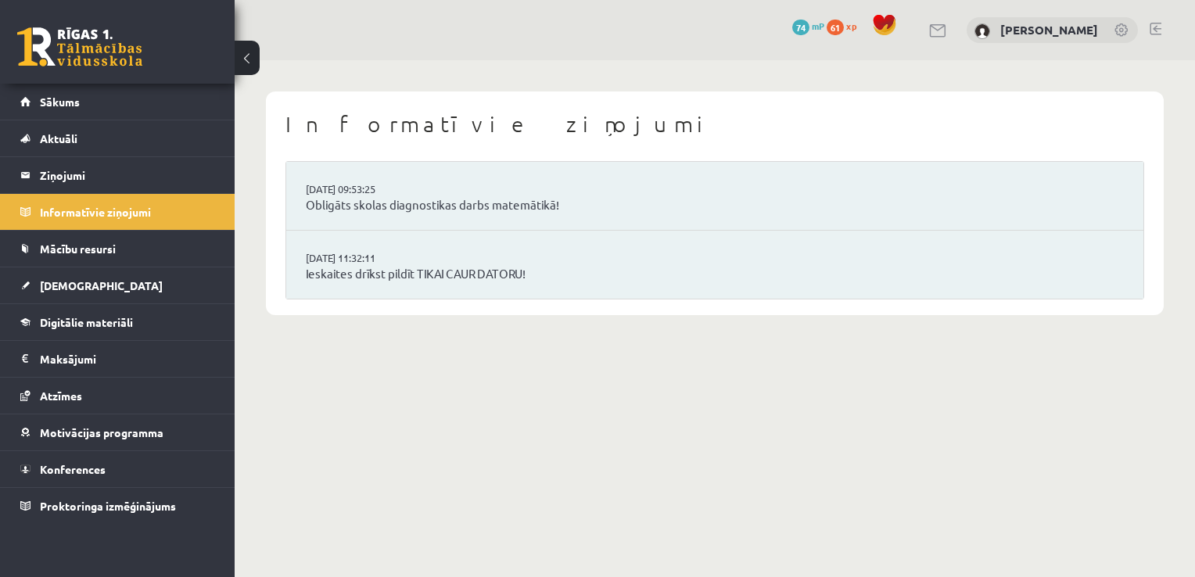
click at [93, 34] on link at bounding box center [79, 46] width 125 height 39
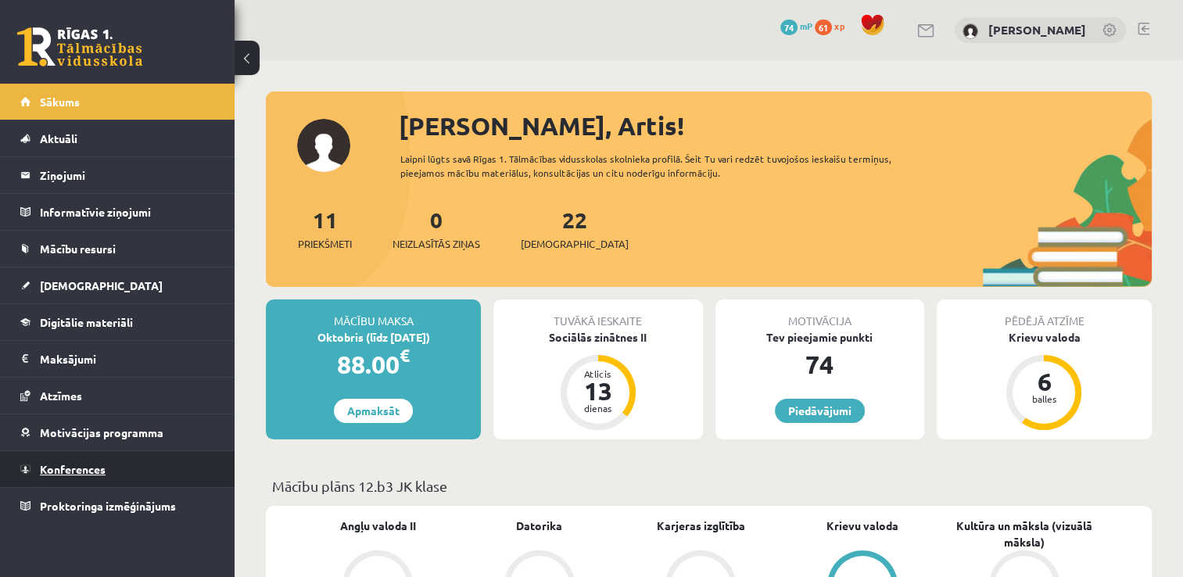
click at [77, 461] on link "Konferences" at bounding box center [117, 469] width 195 height 36
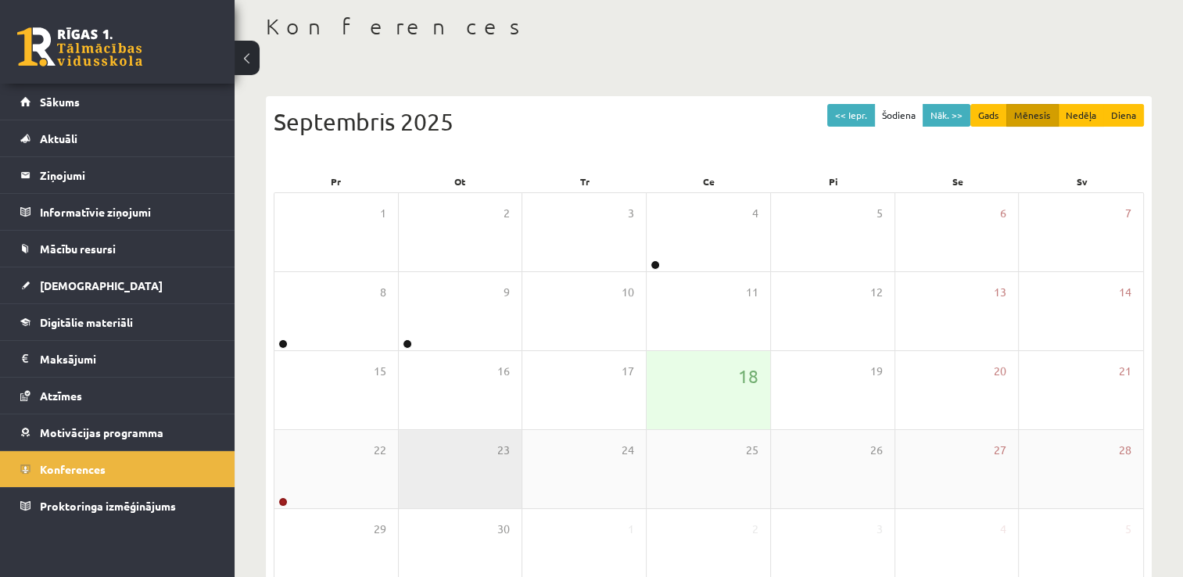
scroll to position [156, 0]
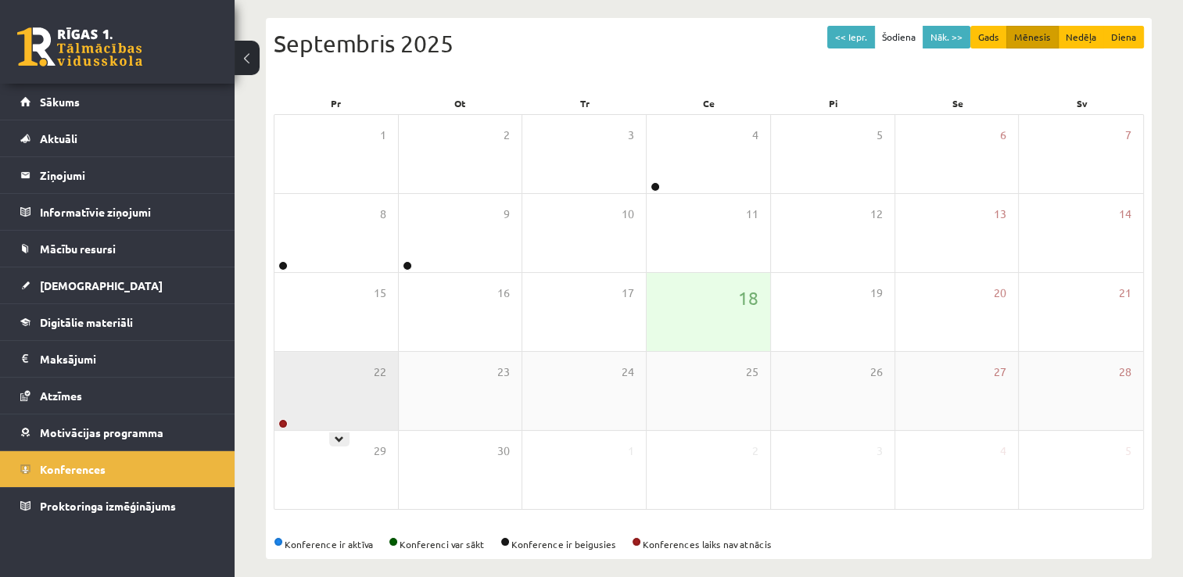
click at [314, 392] on div "22" at bounding box center [337, 391] width 124 height 78
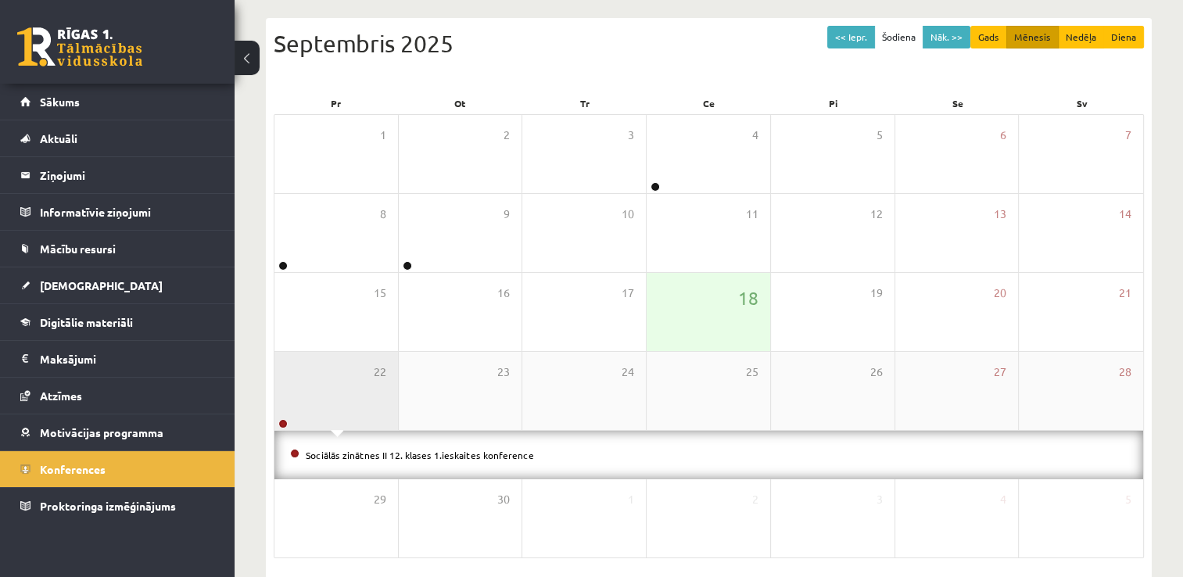
click at [314, 386] on div "22" at bounding box center [337, 391] width 124 height 78
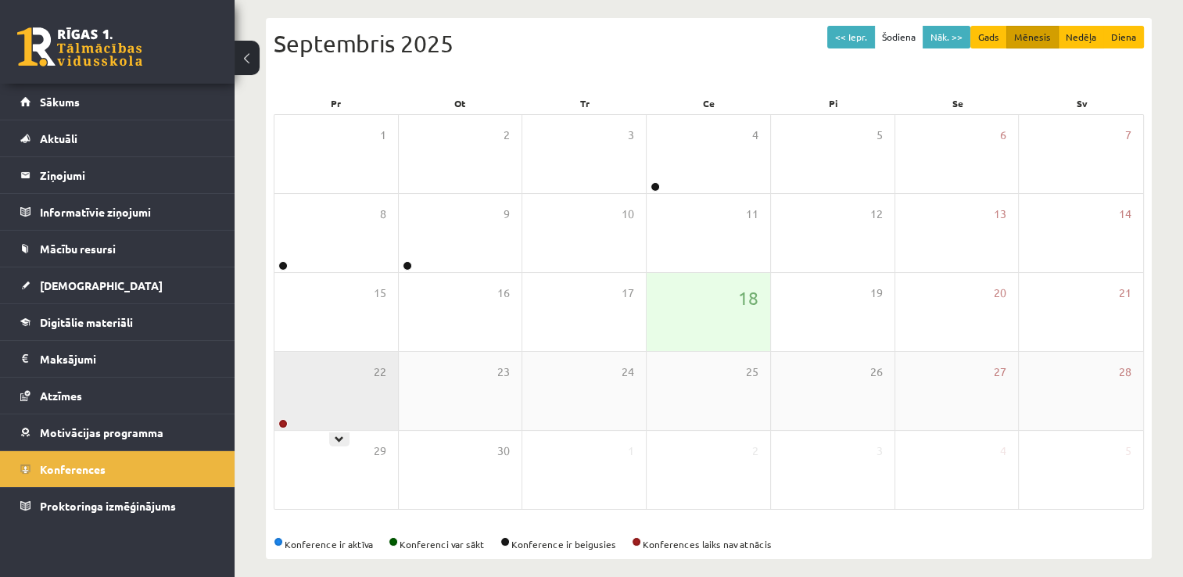
click at [339, 436] on icon at bounding box center [339, 439] width 9 height 9
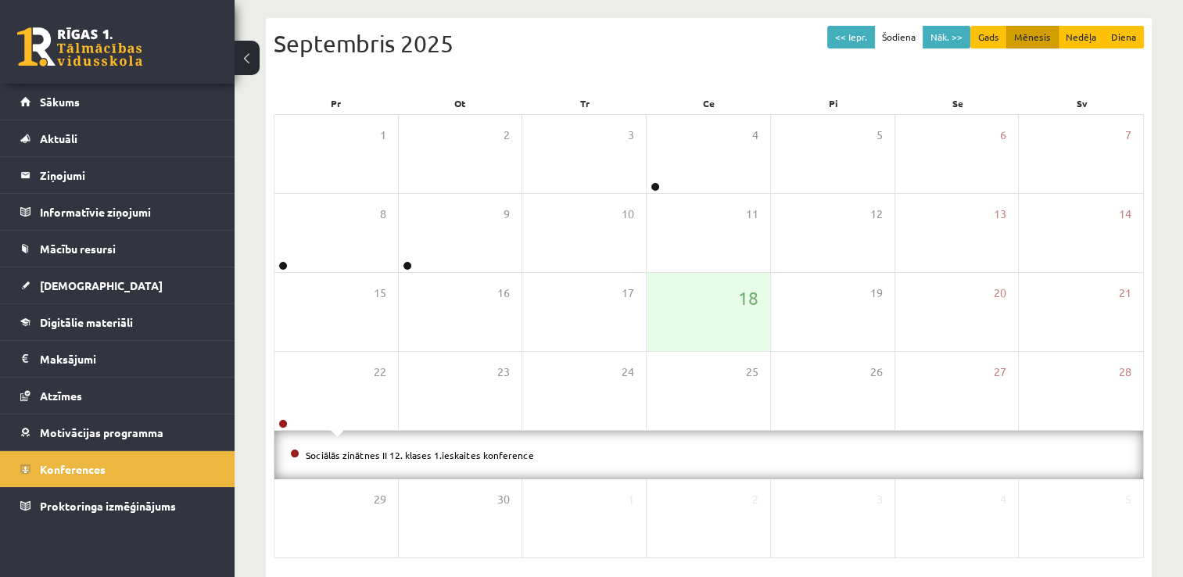
click at [254, 411] on div "Konferences << Iepr. Šodiena Nāk. >> Gads Mēnesis Nedēļa Diena Septembris 2025 …" at bounding box center [709, 271] width 949 height 735
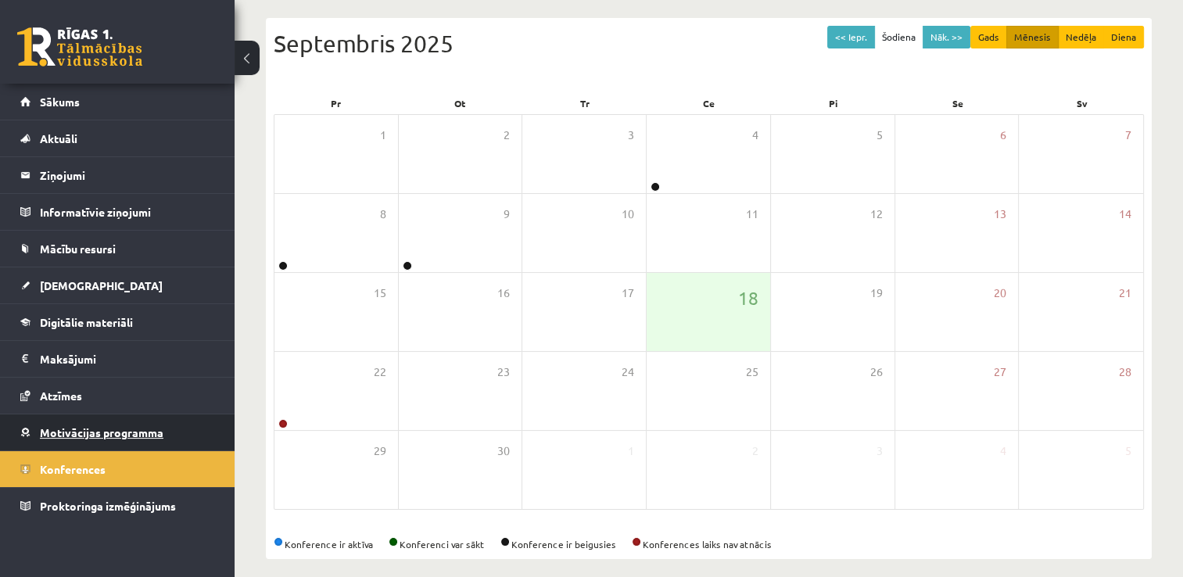
click at [86, 424] on link "Motivācijas programma" at bounding box center [117, 432] width 195 height 36
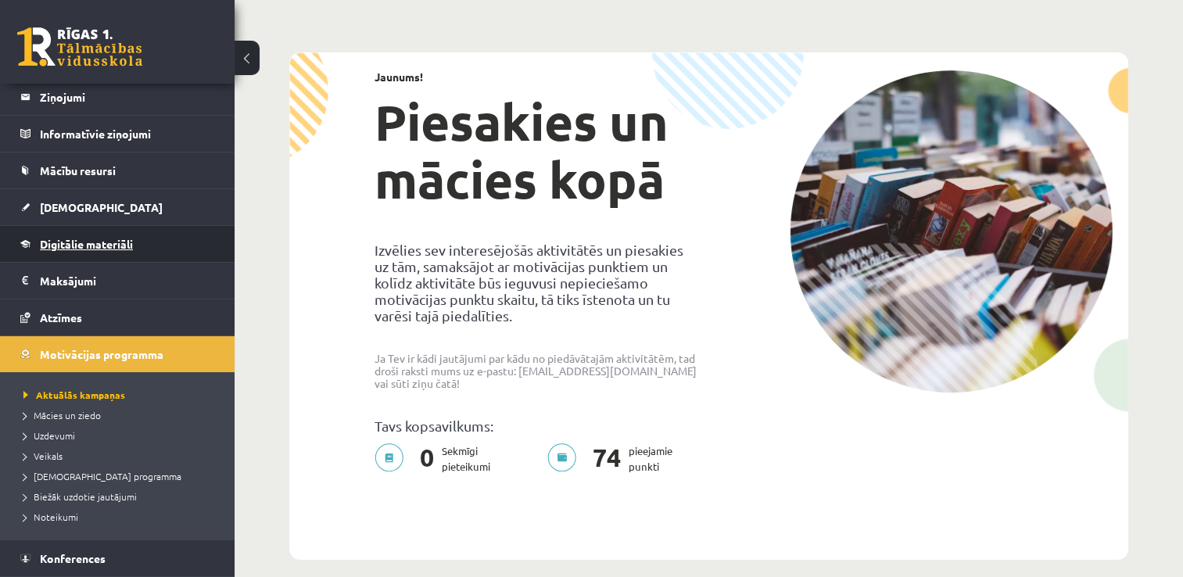
scroll to position [112, 0]
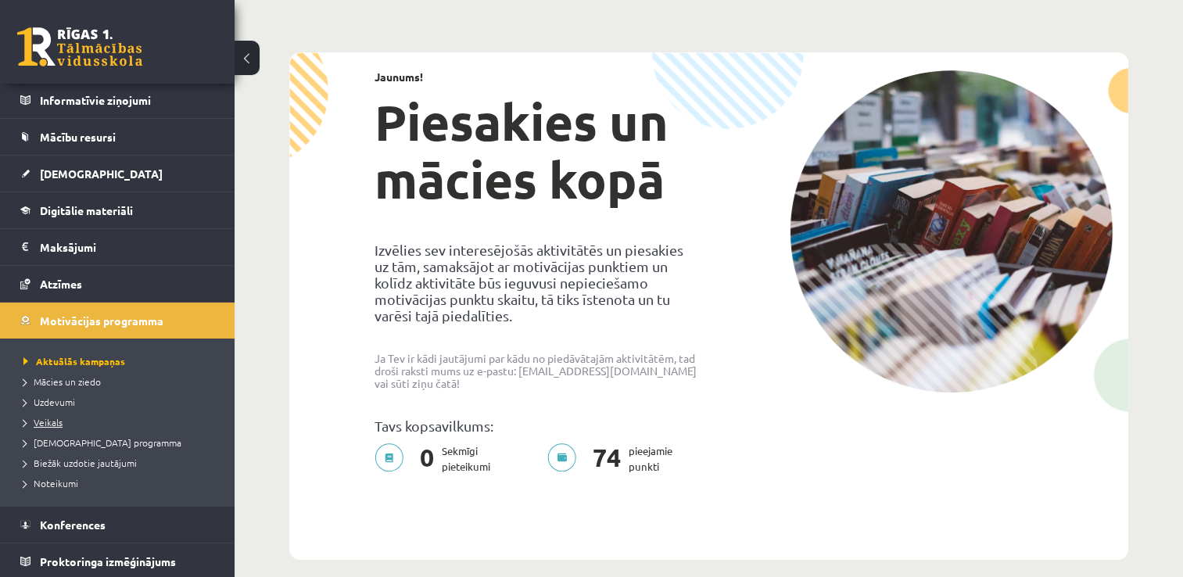
click at [48, 423] on span "Veikals" at bounding box center [42, 422] width 39 height 13
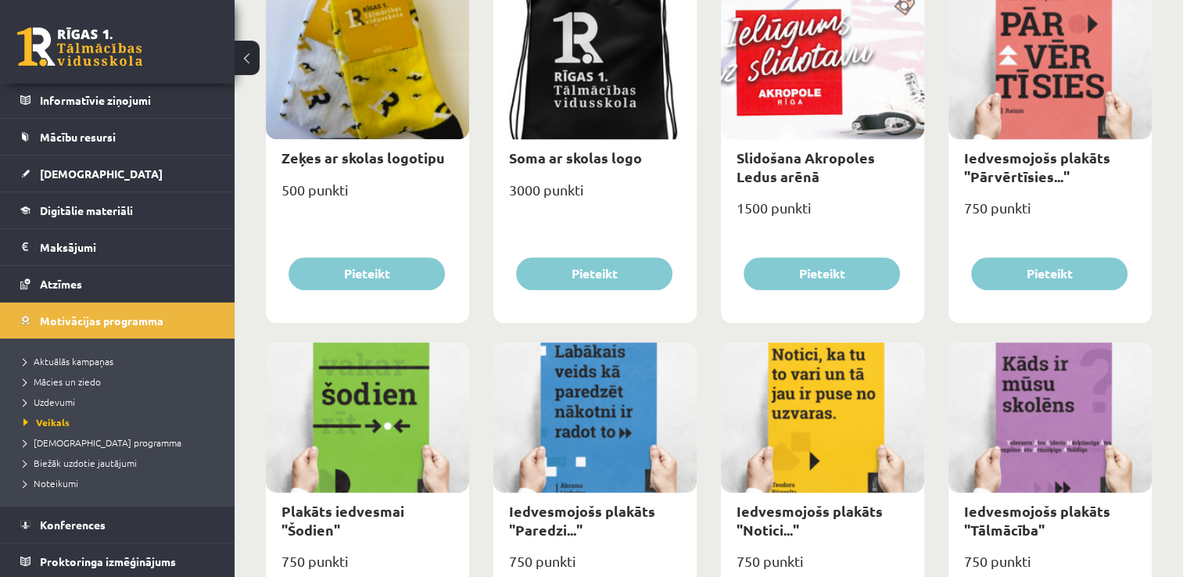
scroll to position [1486, 0]
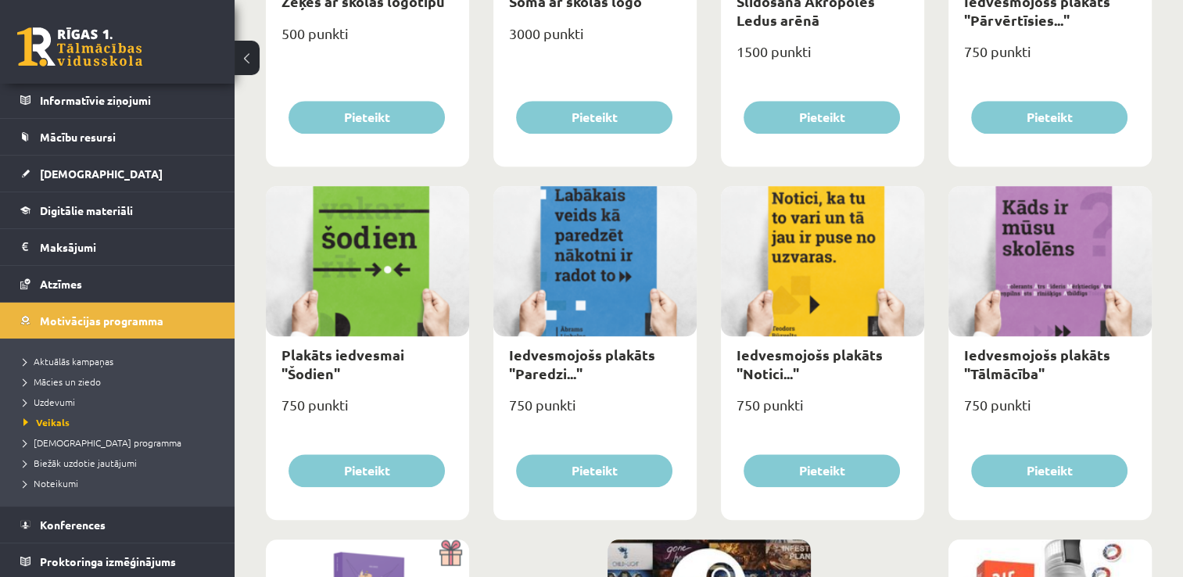
click at [41, 47] on link at bounding box center [79, 46] width 125 height 39
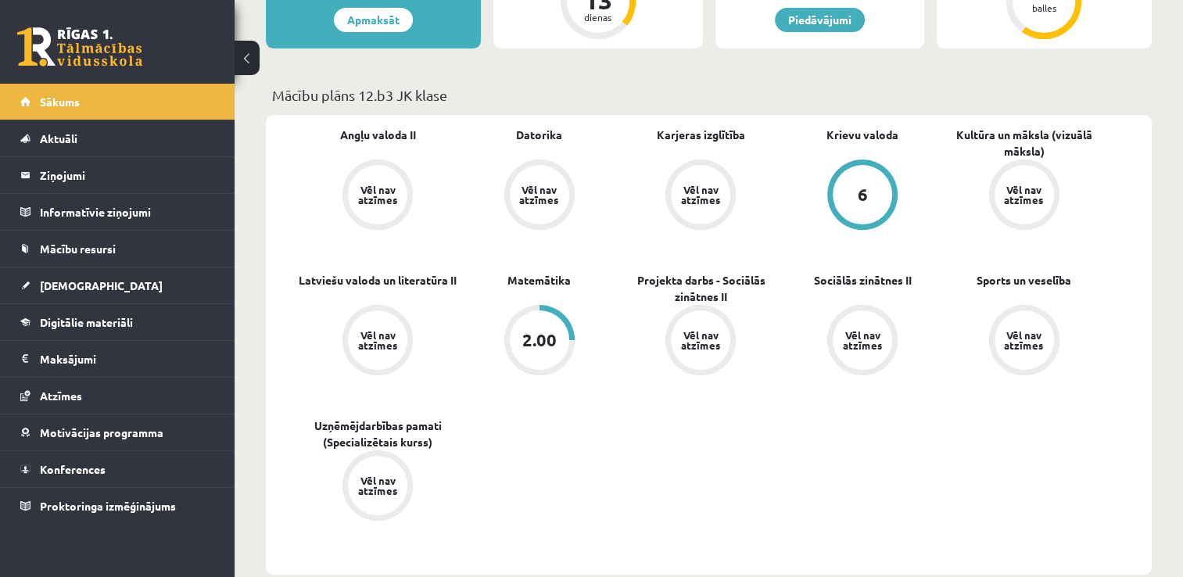
scroll to position [235, 0]
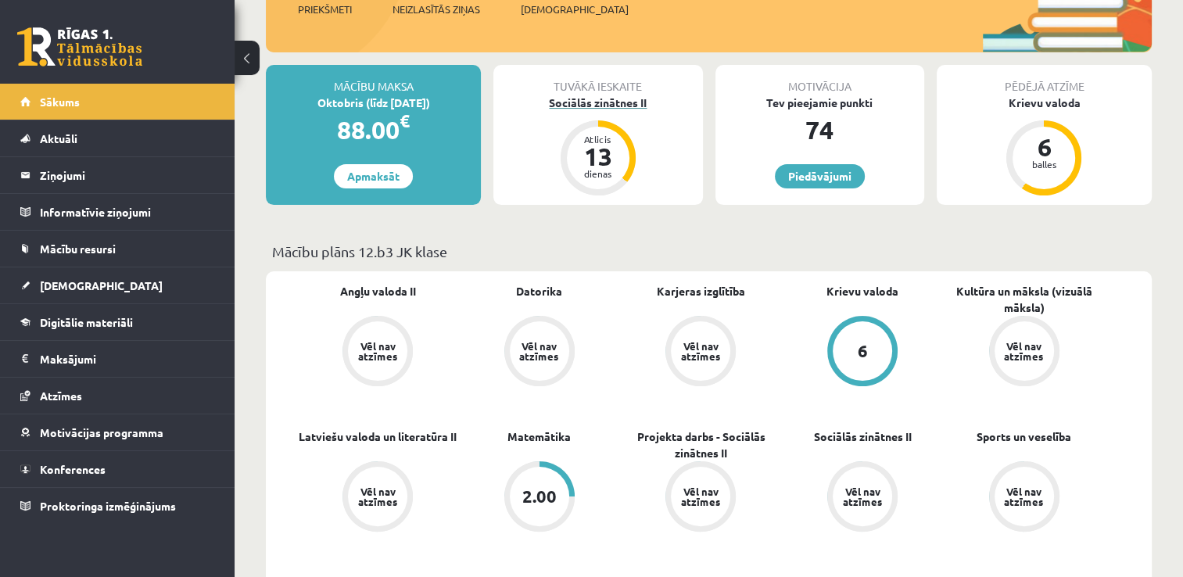
click at [602, 165] on div "13" at bounding box center [598, 156] width 47 height 25
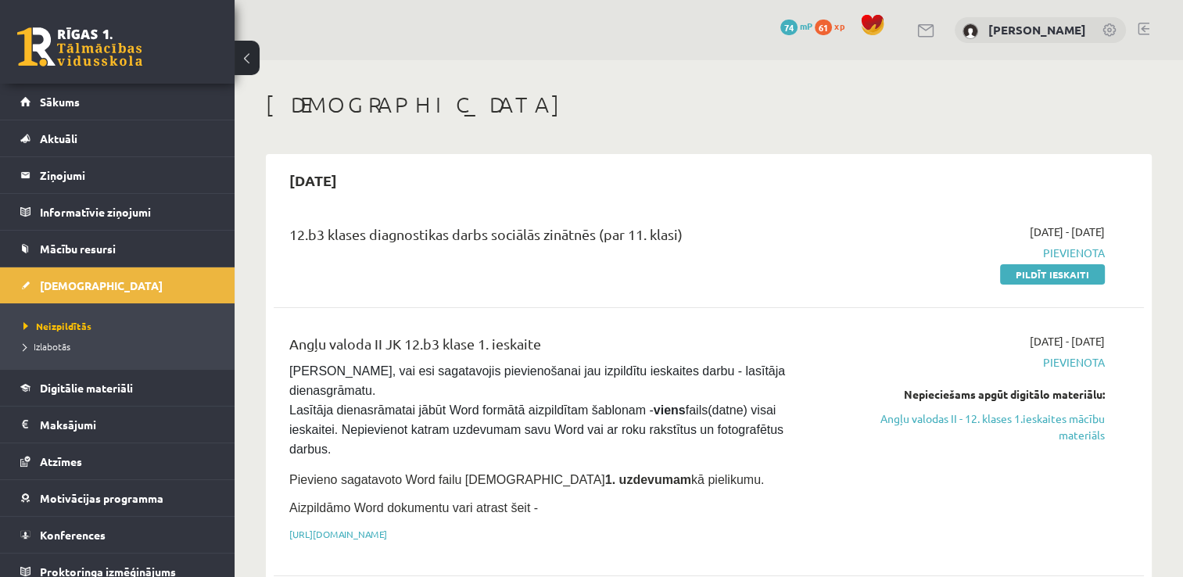
click at [41, 34] on link at bounding box center [79, 46] width 125 height 39
